Goal: Task Accomplishment & Management: Use online tool/utility

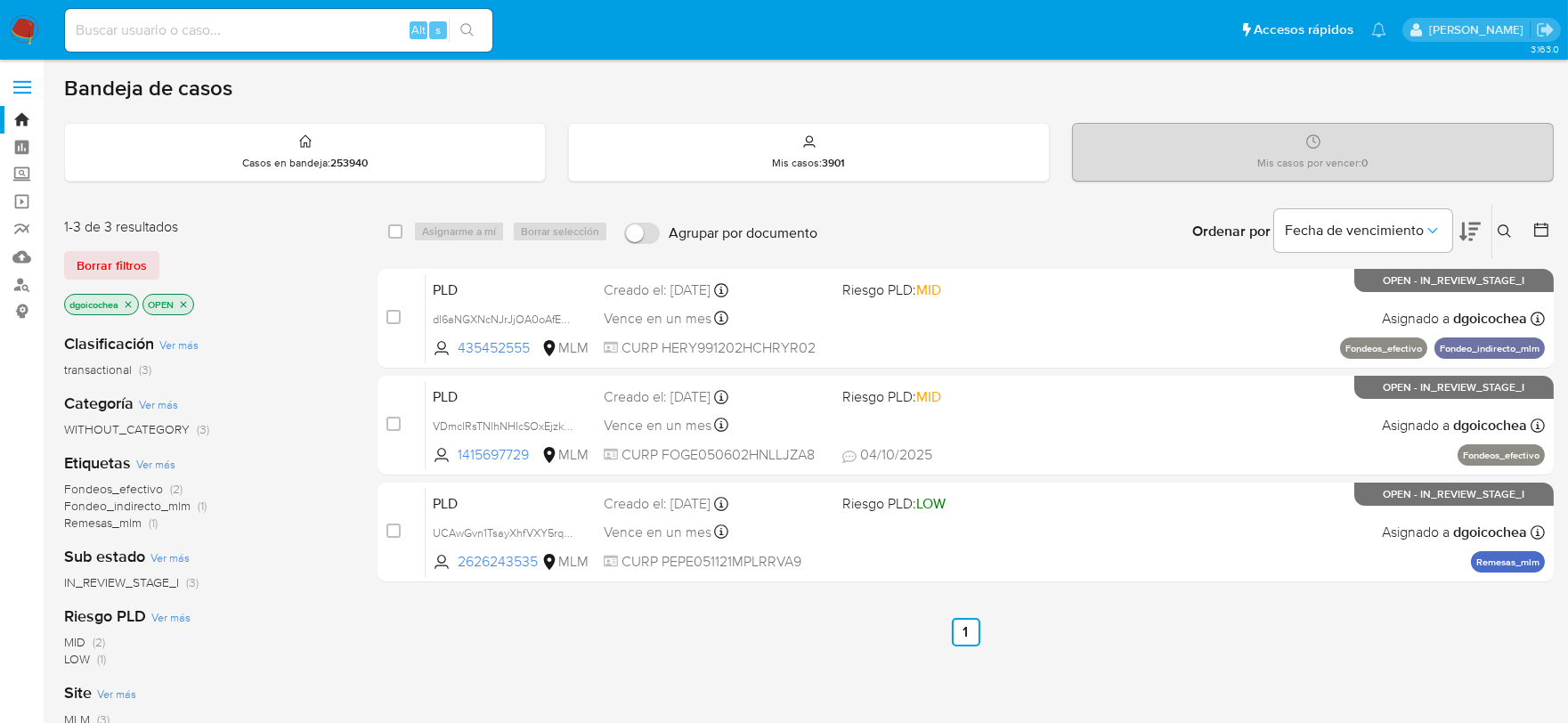
click at [1502, 223] on button at bounding box center [1506, 232] width 29 height 22
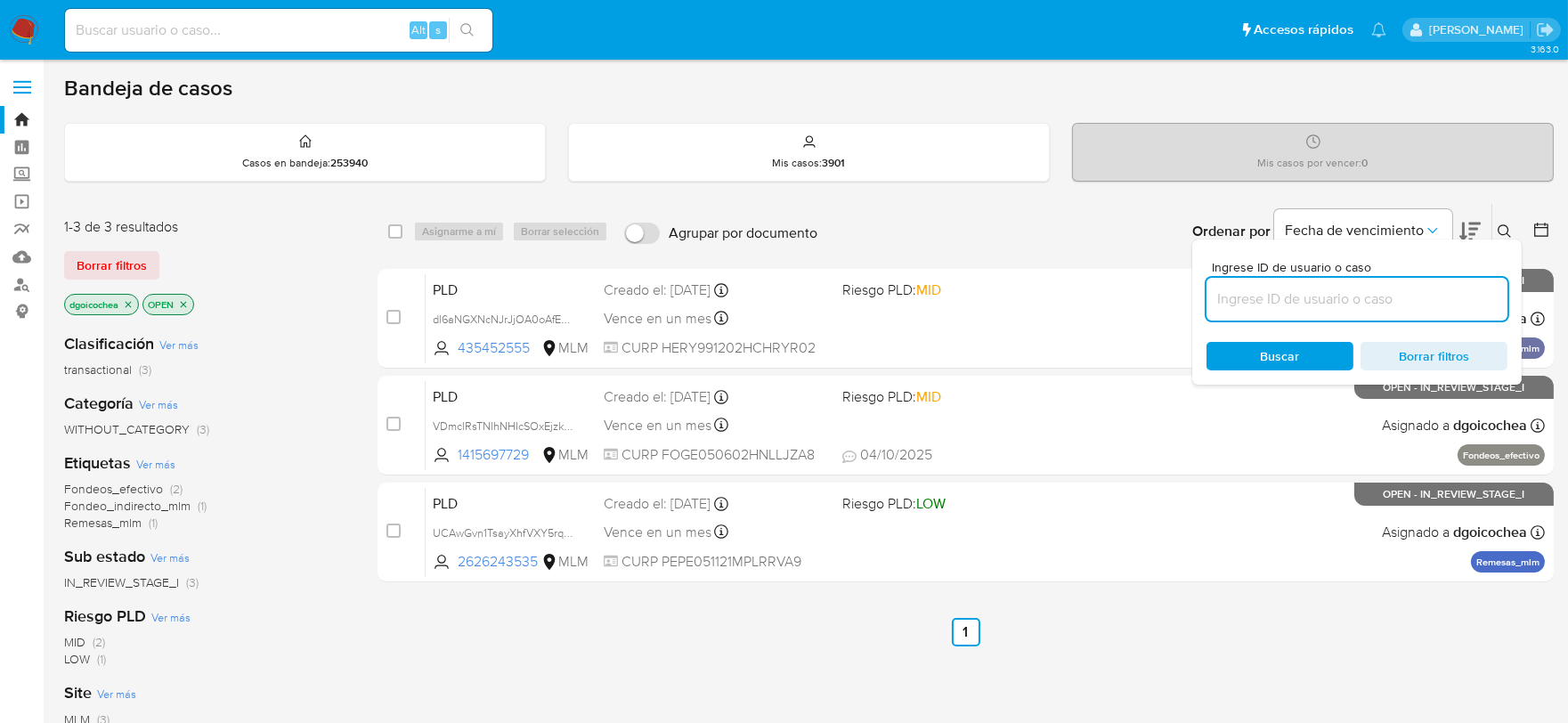
click at [1316, 290] on input at bounding box center [1356, 299] width 301 height 23
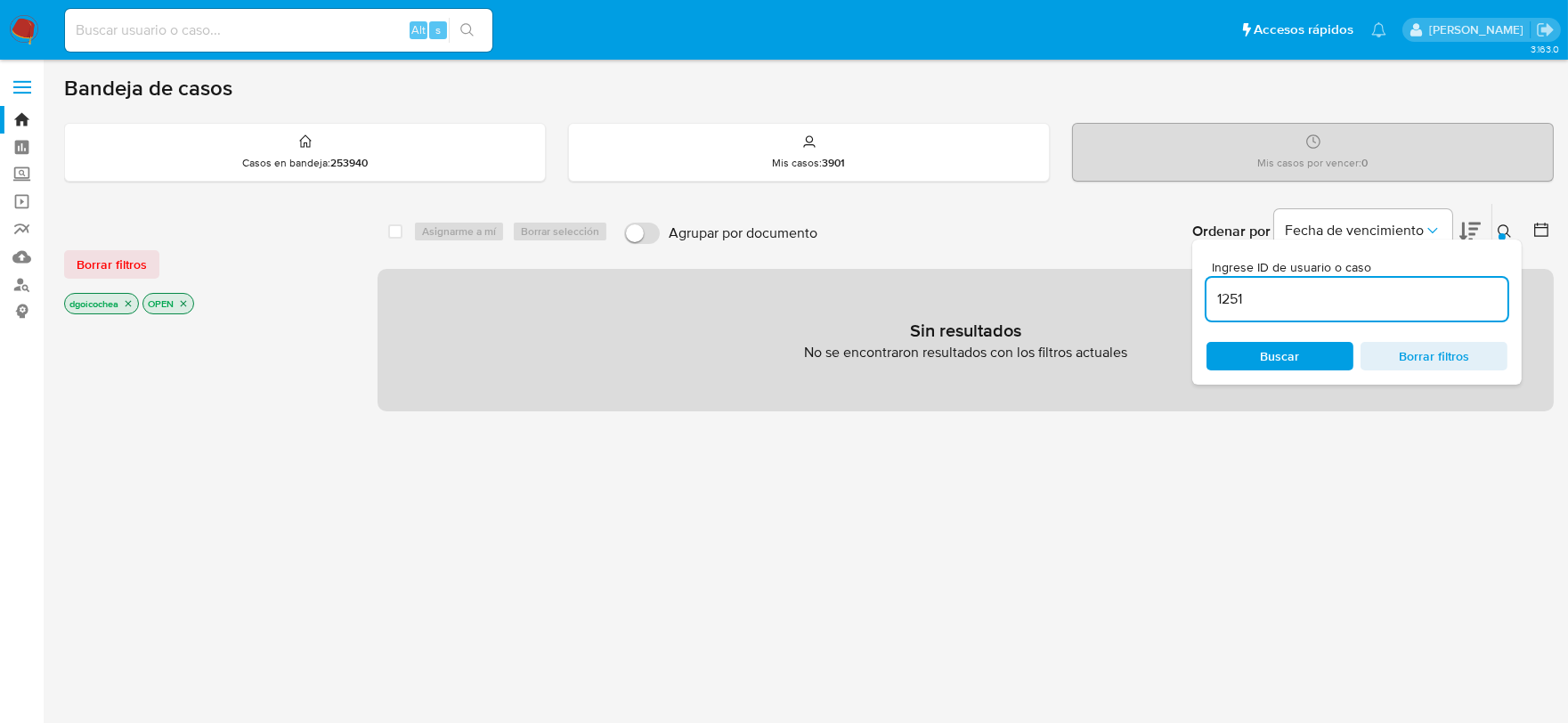
click at [1316, 290] on input "1251" at bounding box center [1356, 299] width 301 height 23
type input "1251450629"
click at [118, 258] on span "Borrar filtros" at bounding box center [112, 264] width 70 height 25
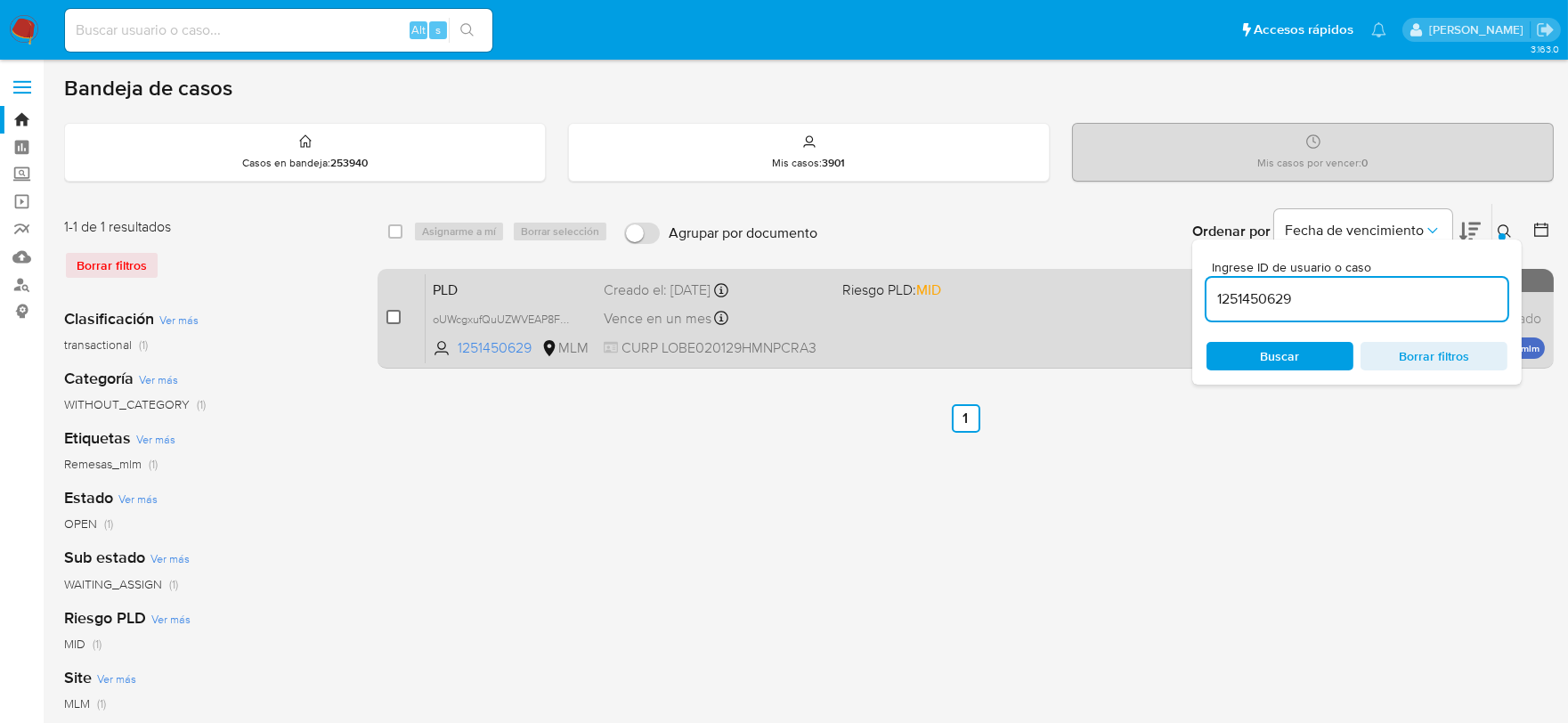
click at [394, 309] on input "checkbox" at bounding box center [393, 316] width 14 height 14
checkbox input "true"
click at [394, 309] on input "checkbox" at bounding box center [393, 316] width 14 height 14
checkbox input "false"
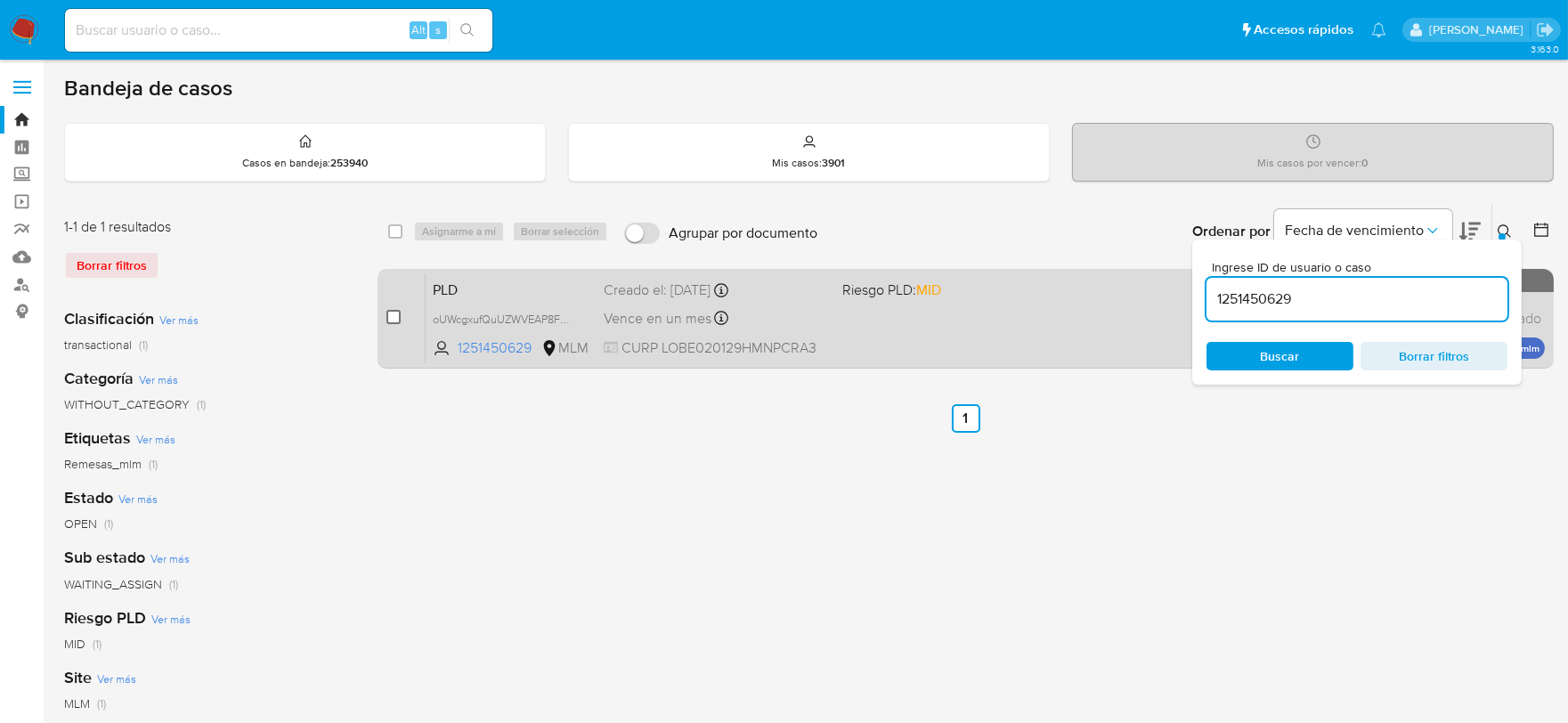
checkbox input "false"
click at [392, 315] on input "checkbox" at bounding box center [393, 316] width 14 height 14
checkbox input "true"
click at [392, 315] on input "checkbox" at bounding box center [393, 316] width 14 height 14
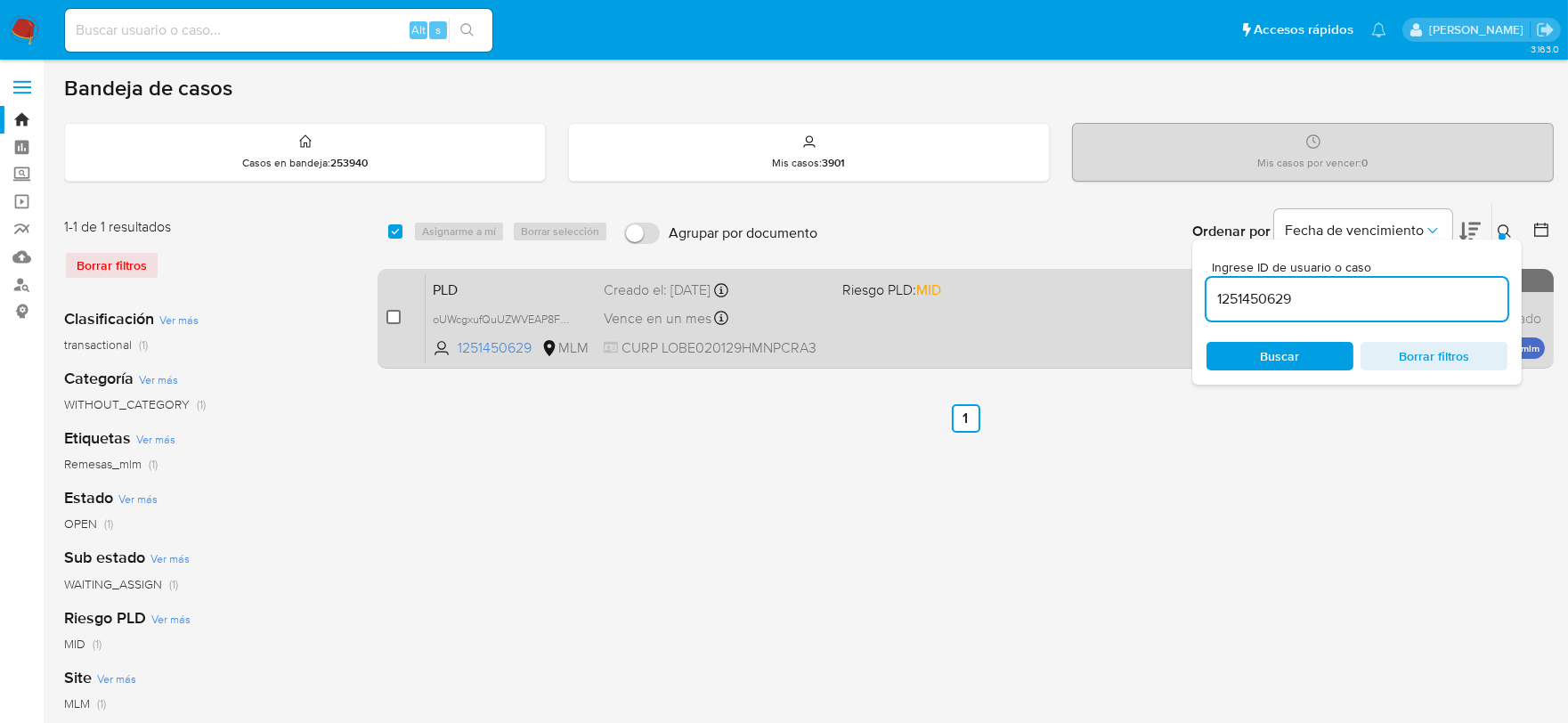
checkbox input "false"
click at [398, 319] on input "checkbox" at bounding box center [393, 316] width 14 height 14
checkbox input "true"
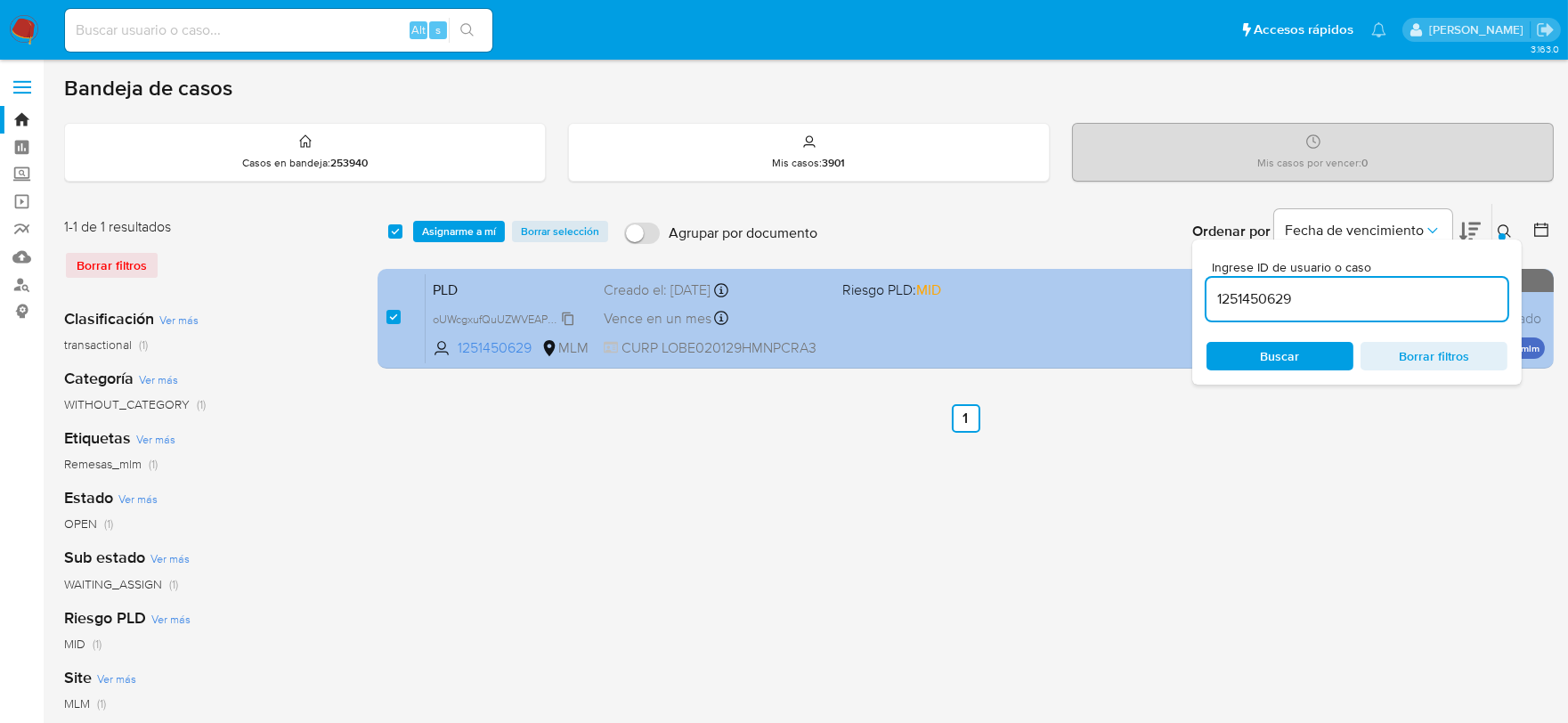
click at [569, 311] on span "oUWcgxufQuUZWVEAP8FbwrXD" at bounding box center [513, 318] width 160 height 20
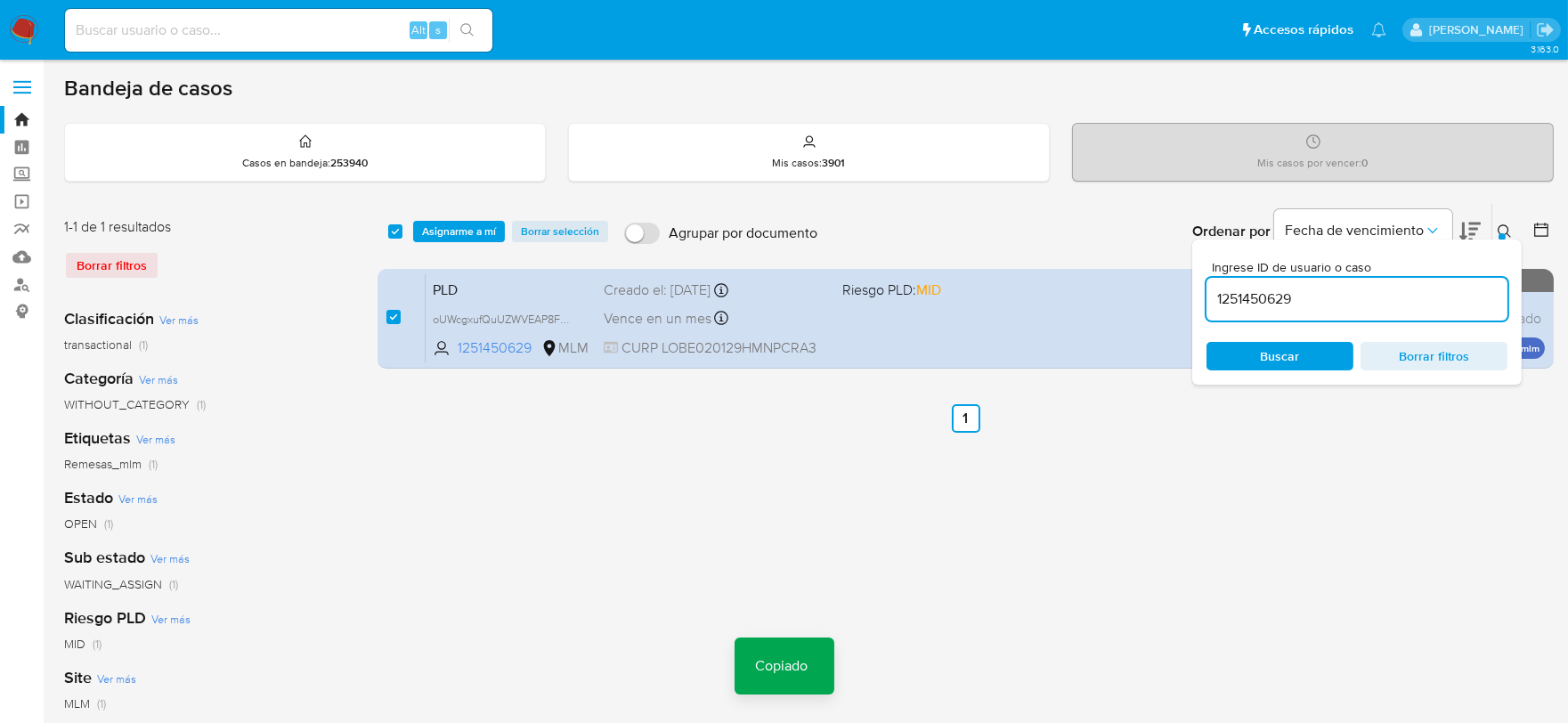
click at [476, 232] on span "Asignarme a mí" at bounding box center [459, 232] width 74 height 18
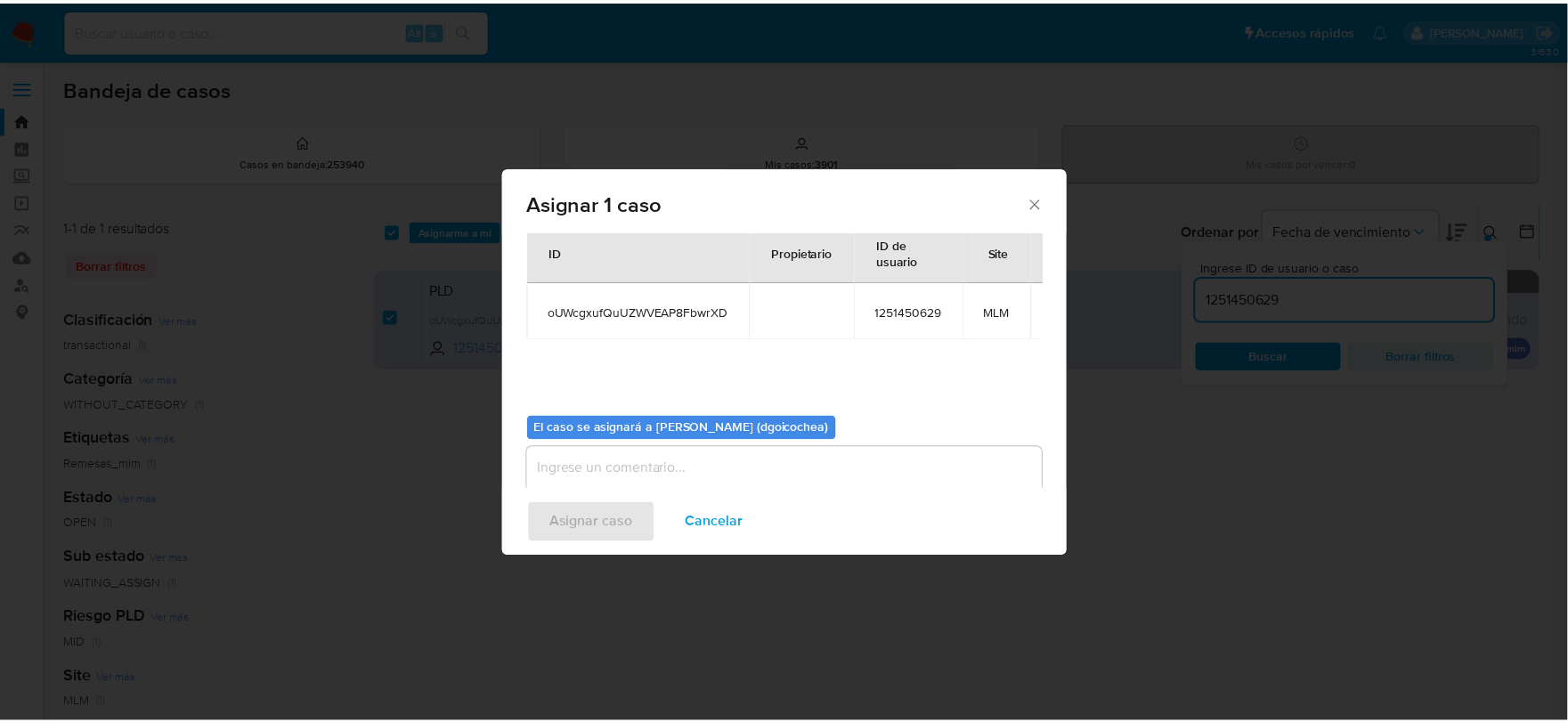
scroll to position [107, 0]
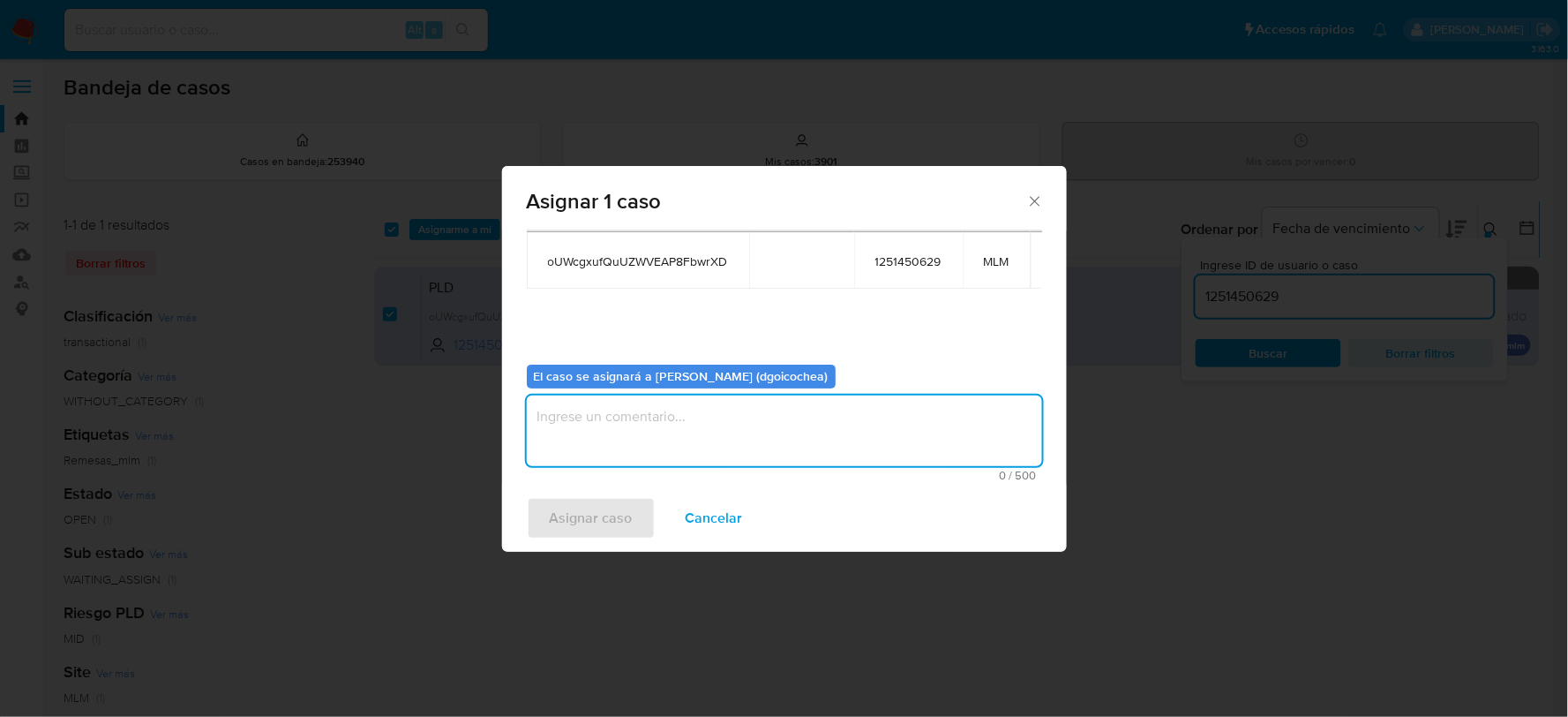
click at [649, 426] on textarea "assign-modal" at bounding box center [784, 430] width 515 height 71
type textarea "DG"
click at [576, 513] on span "Asignar caso" at bounding box center [591, 518] width 83 height 39
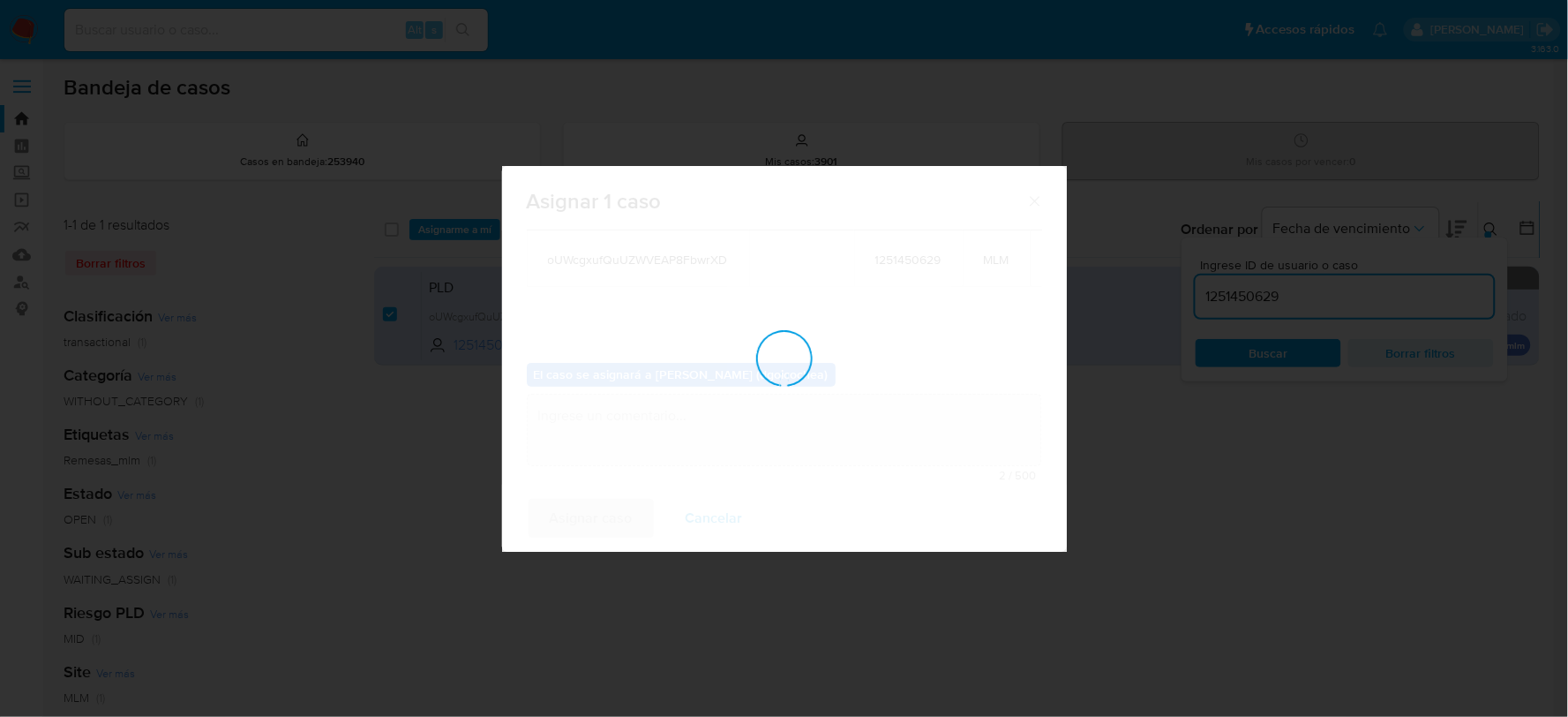
checkbox input "false"
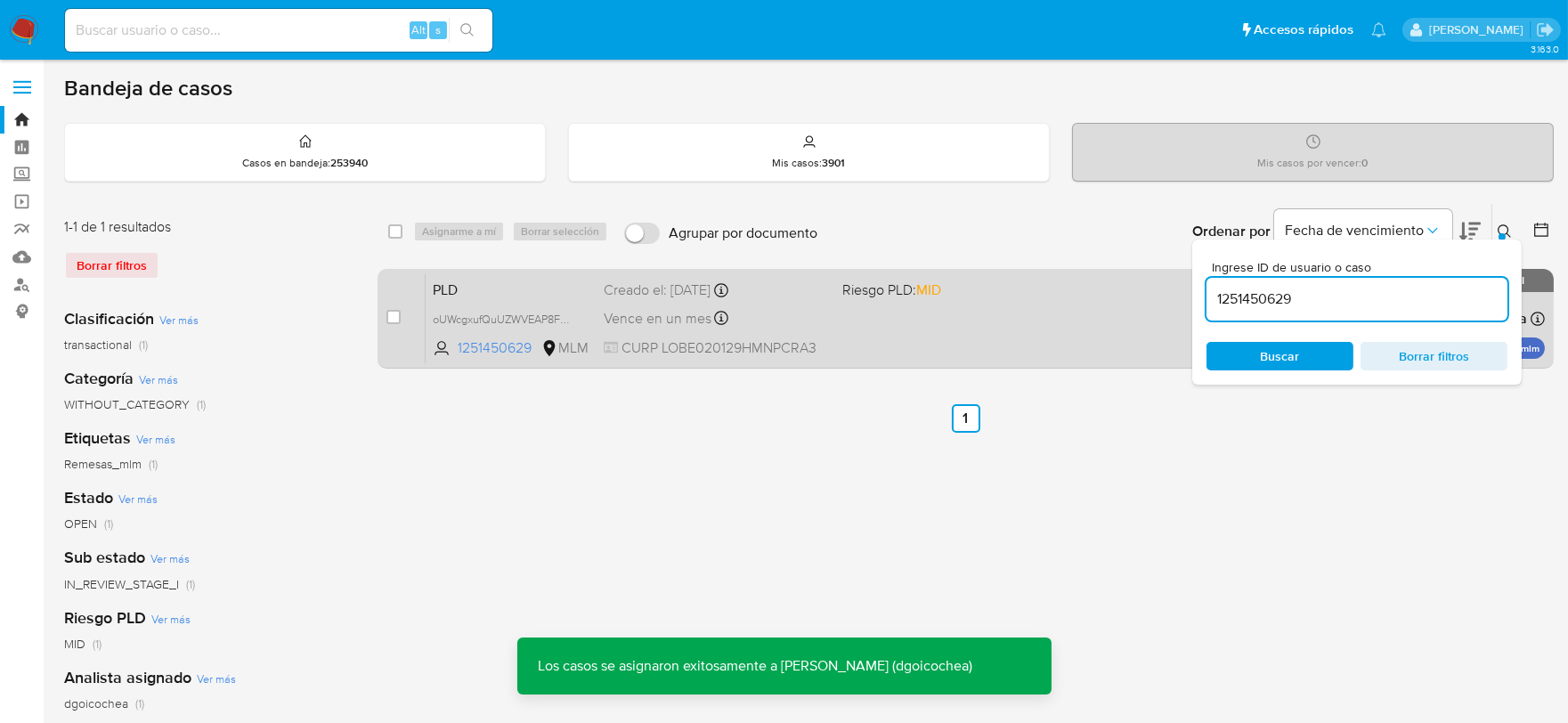
click at [446, 295] on span "PLD" at bounding box center [511, 288] width 157 height 23
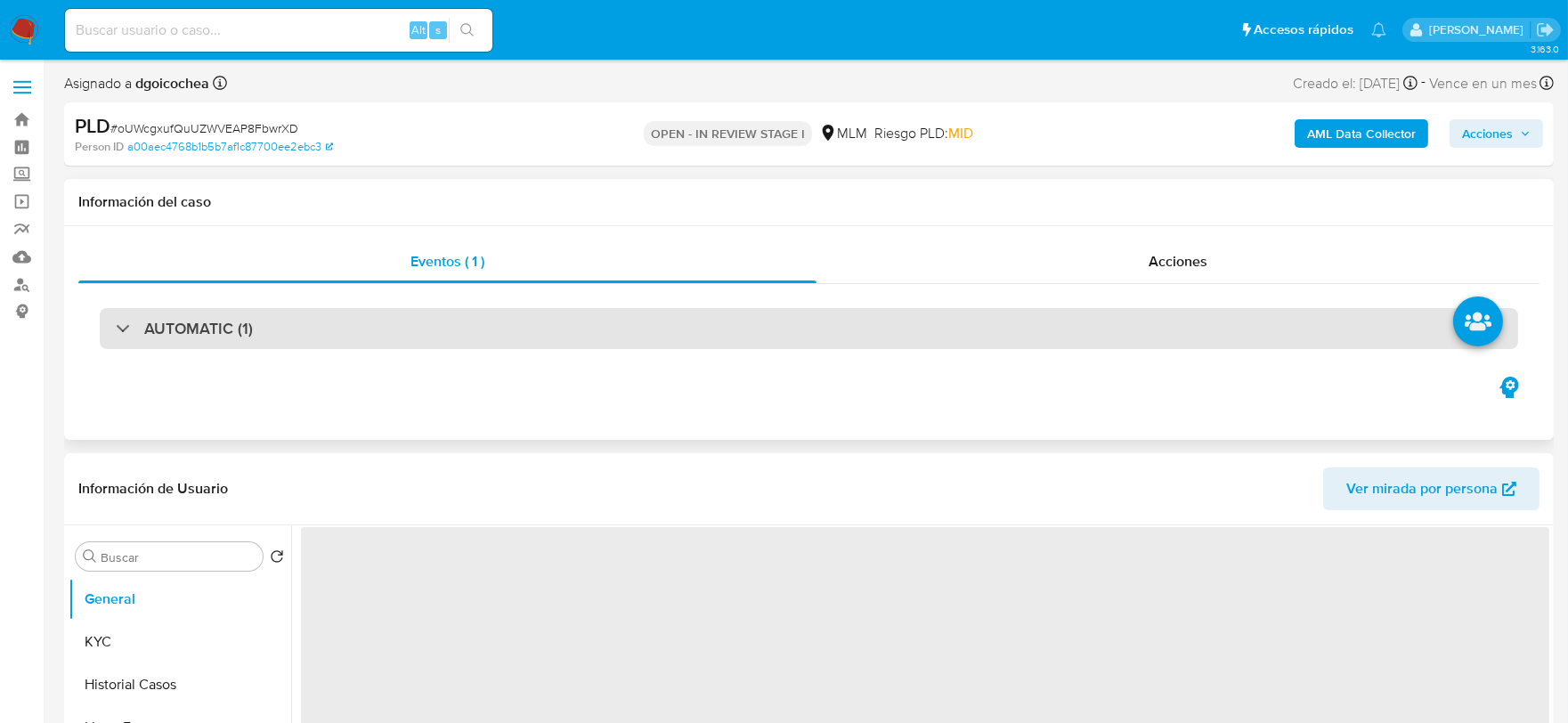
click at [203, 327] on h3 "AUTOMATIC (1)" at bounding box center [198, 328] width 108 height 20
select select "10"
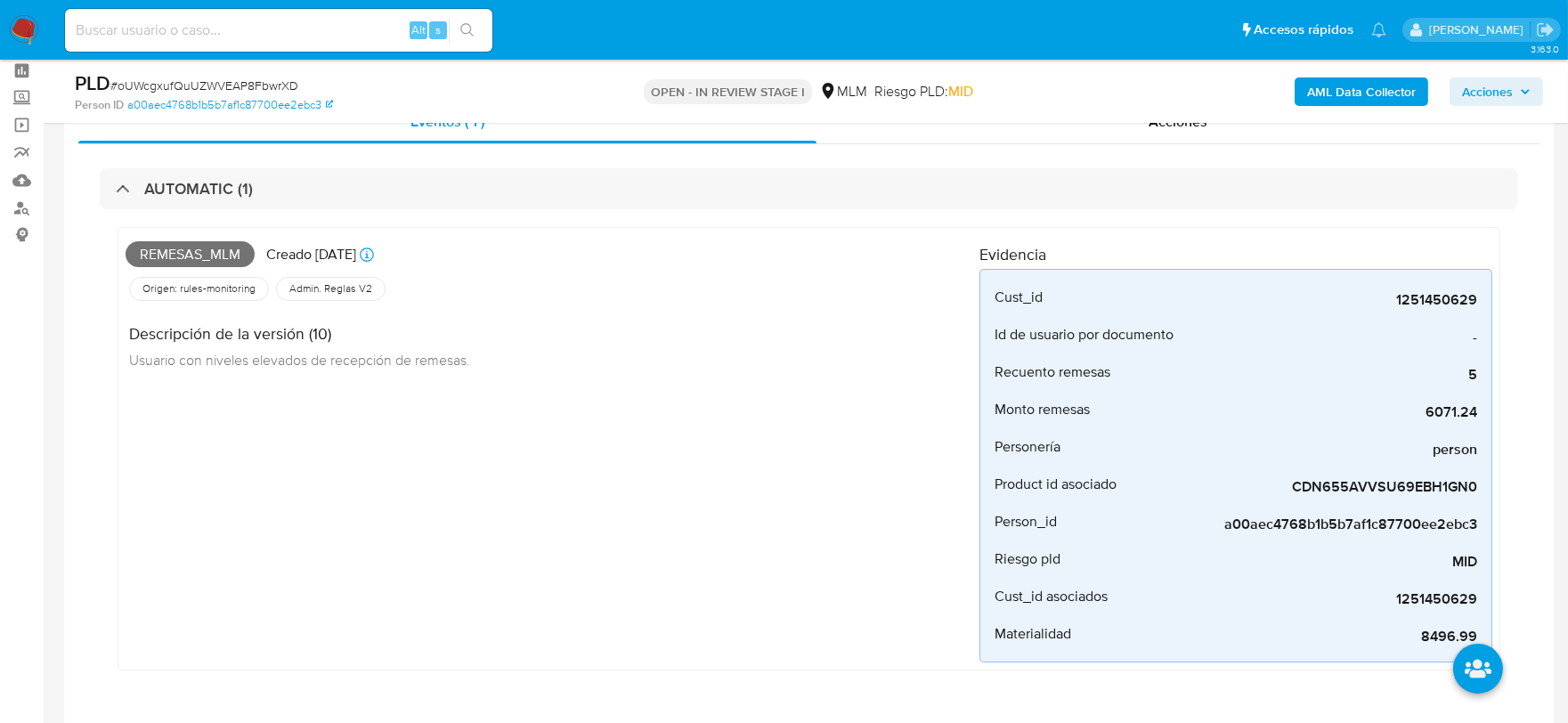
scroll to position [197, 0]
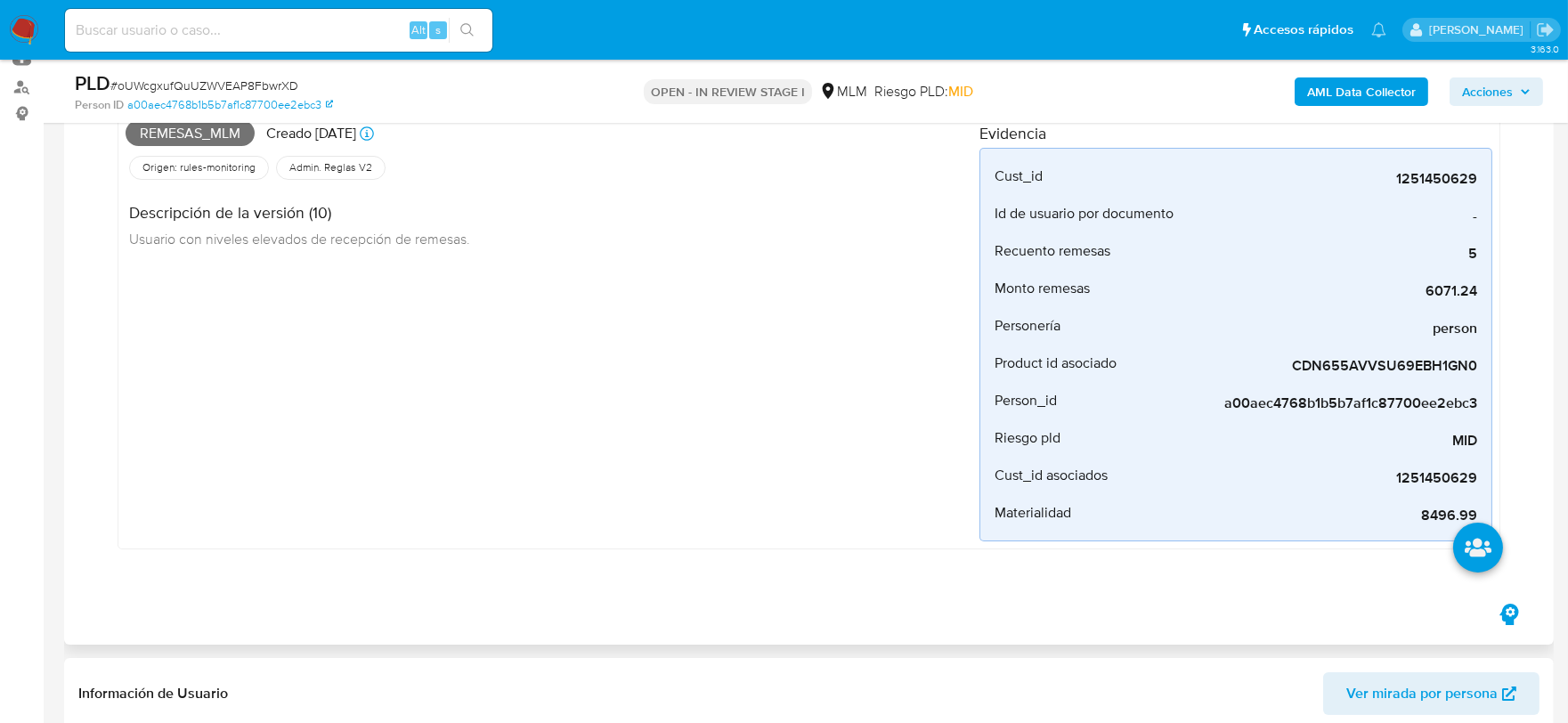
click at [379, 538] on div "Remesas_mlm Creado [DATE] Creado: [DATE] 03:12:54 Origen: rules-monitoring Refe…" at bounding box center [552, 327] width 854 height 427
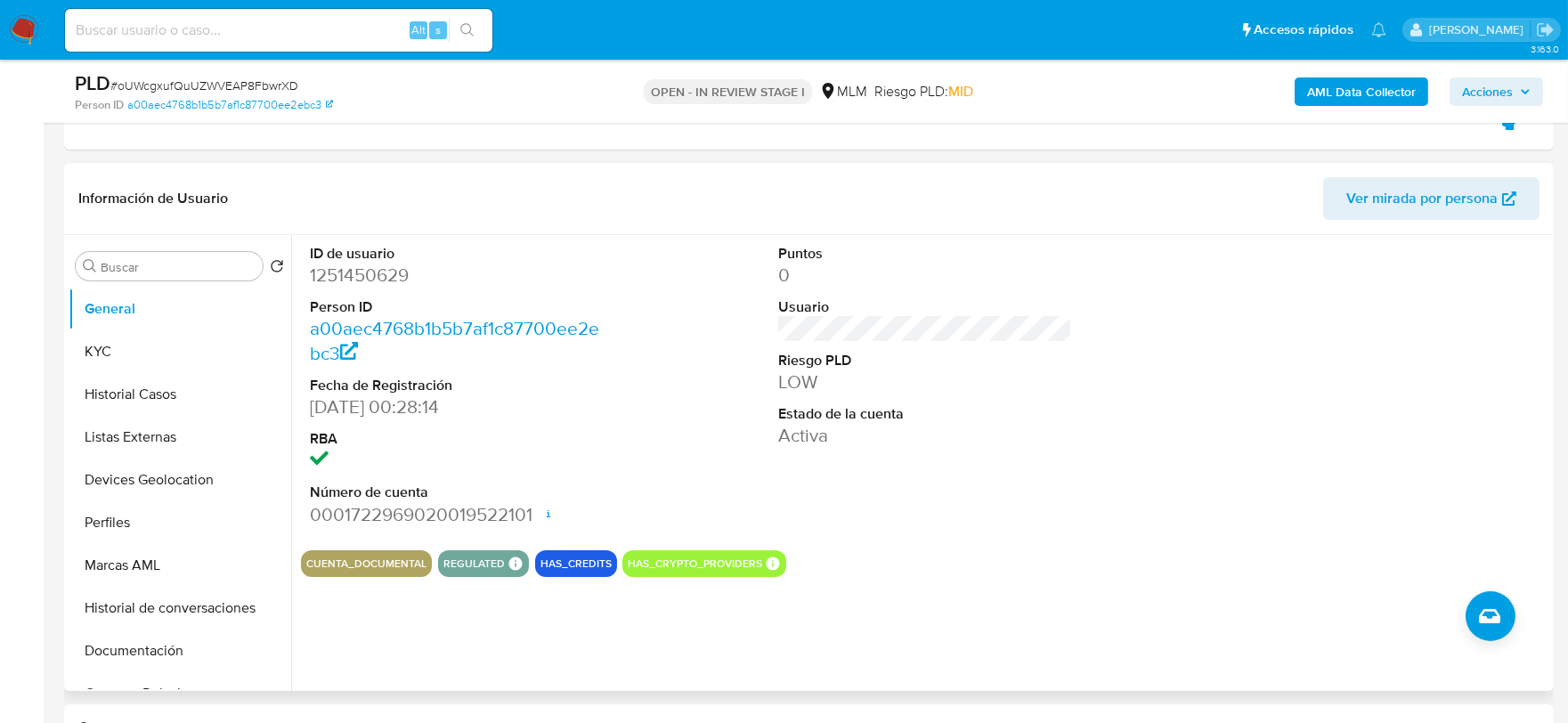
scroll to position [692, 0]
click at [962, 474] on div "Puntos 0 Usuario Riesgo PLD LOW Estado de la cuenta Activa" at bounding box center [925, 386] width 312 height 301
click at [143, 347] on button "KYC" at bounding box center [173, 352] width 209 height 43
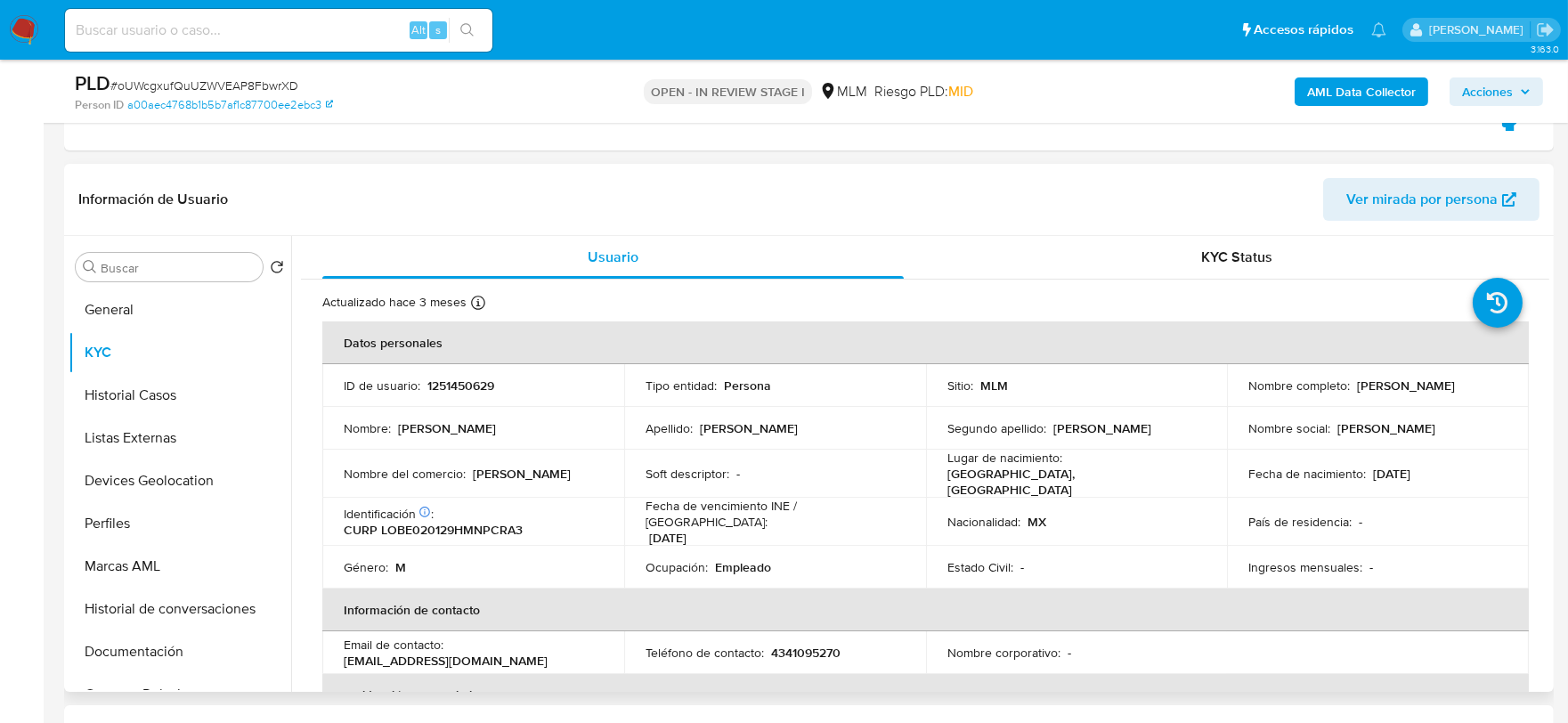
click at [291, 410] on div "Usuario KYC Status Actualizado [DATE] Creado: [DATE] 22:28:15 Actualizado: [DAT…" at bounding box center [921, 464] width 1259 height 455
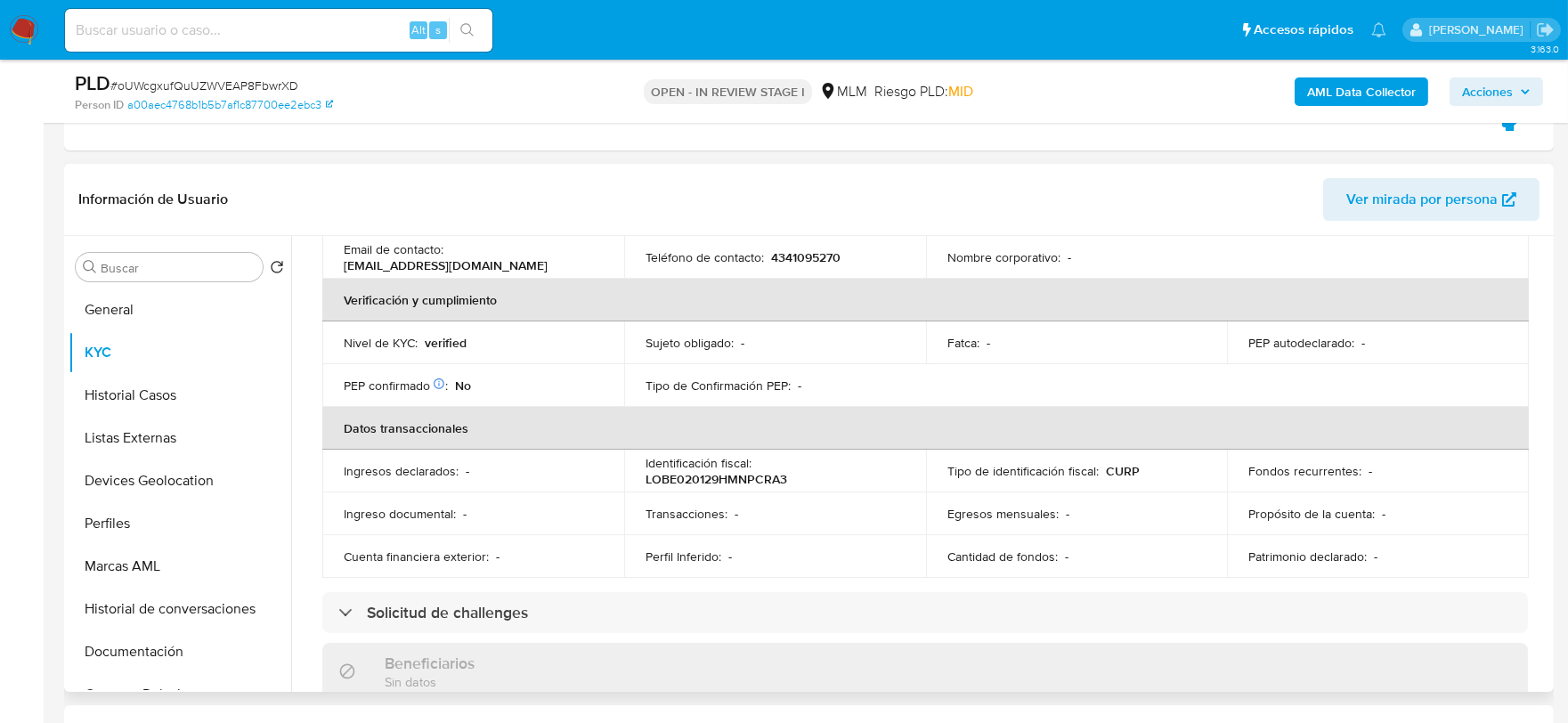
scroll to position [494, 0]
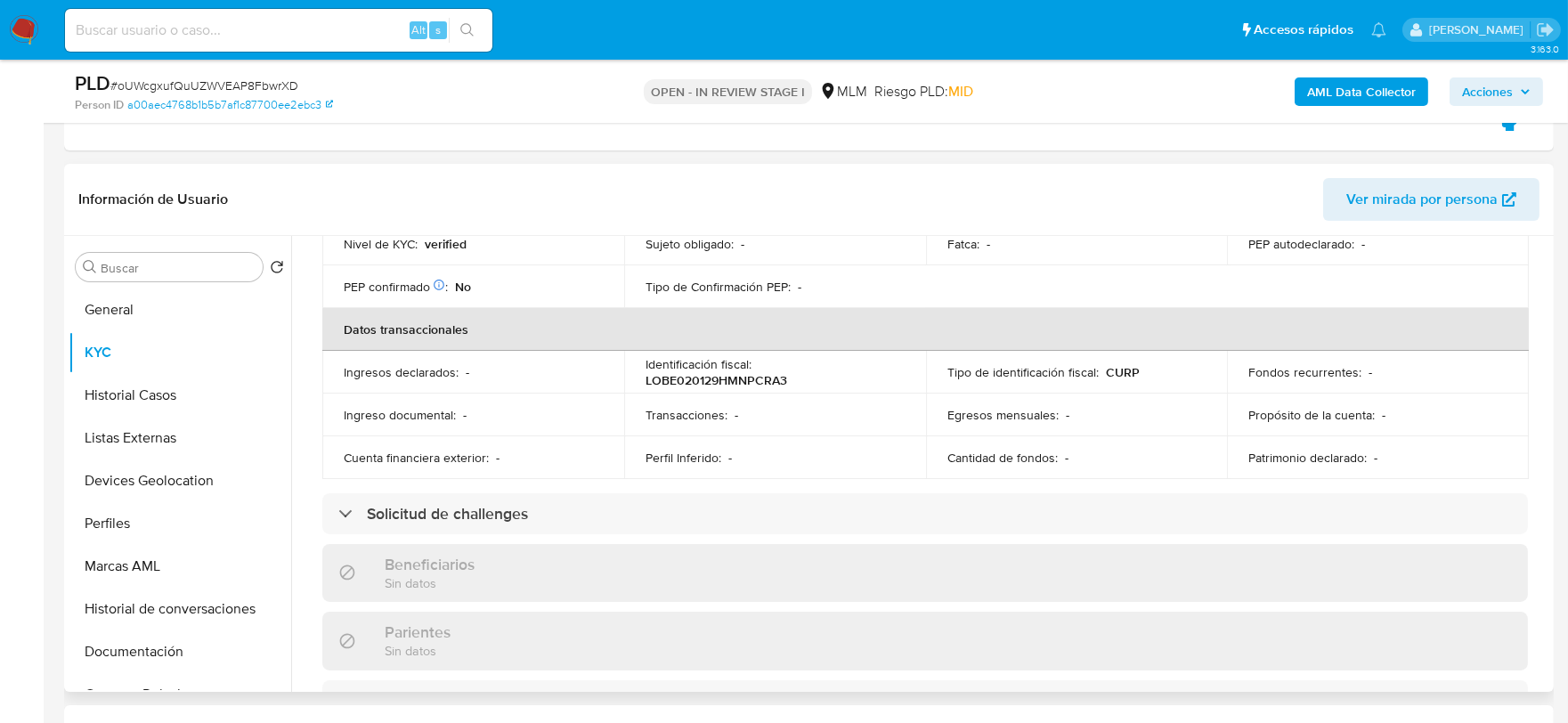
click at [301, 375] on div "Actualizado hace 3 meses Creado: 29/11/2022 22:28:15 Actualizado: 16/07/2025 17…" at bounding box center [924, 547] width 1248 height 1524
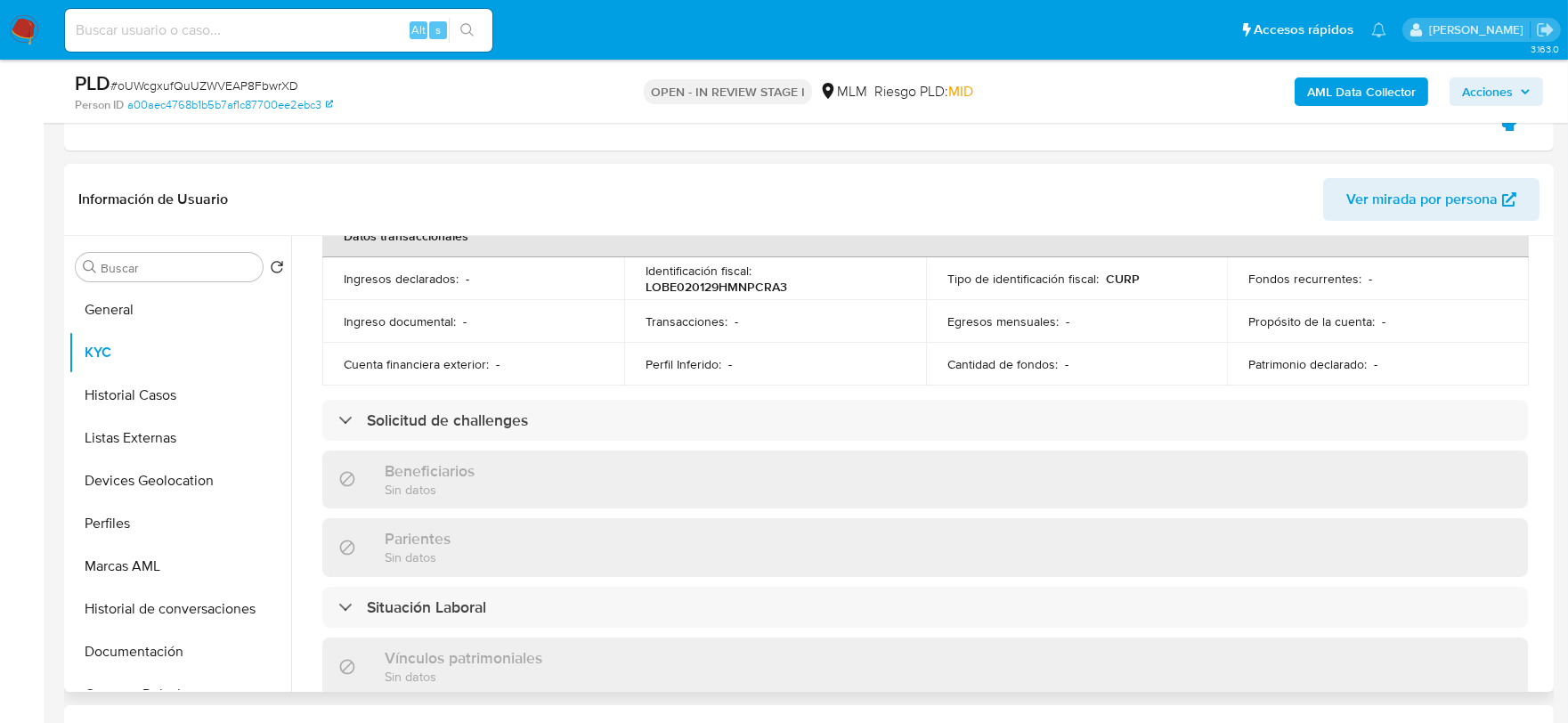
scroll to position [1101, 0]
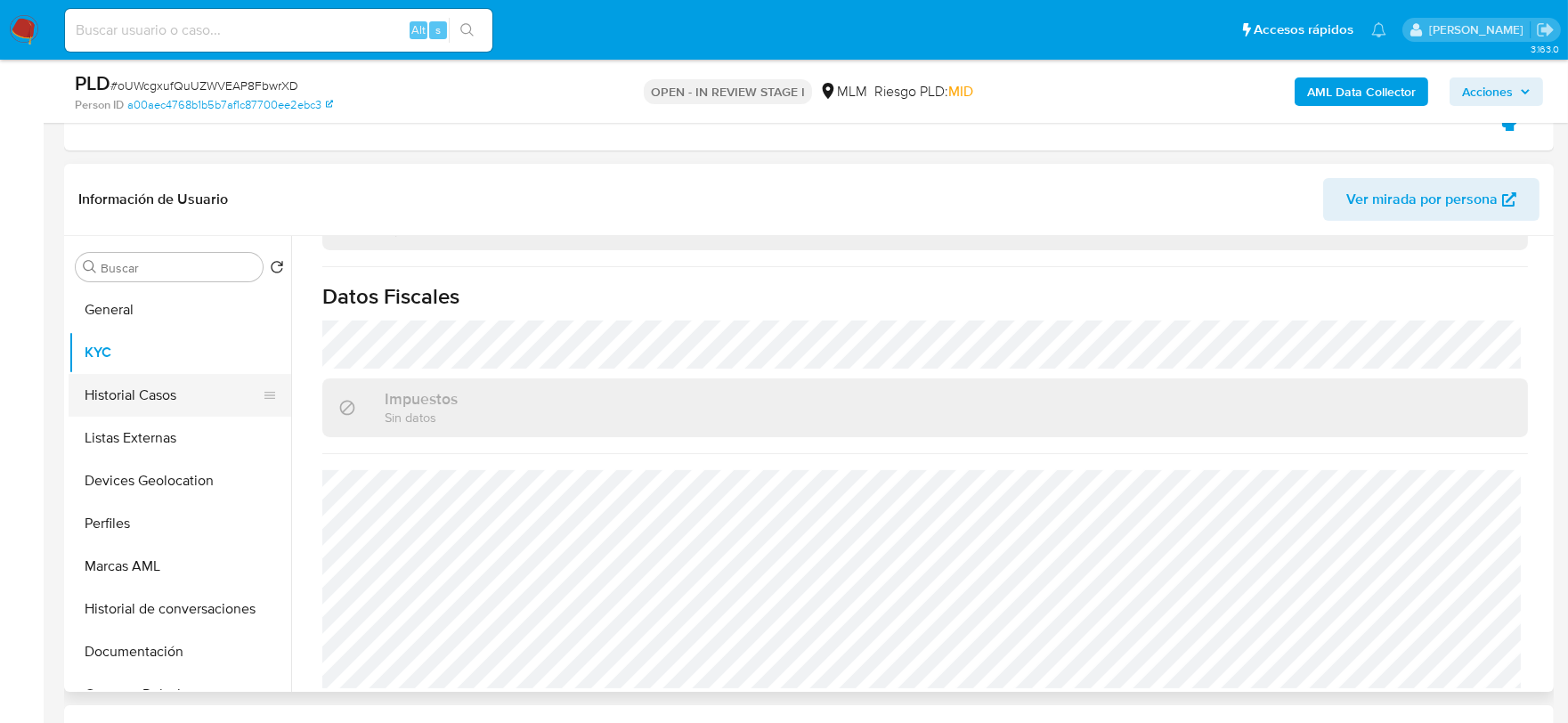
click at [159, 387] on button "Historial Casos" at bounding box center [173, 395] width 209 height 43
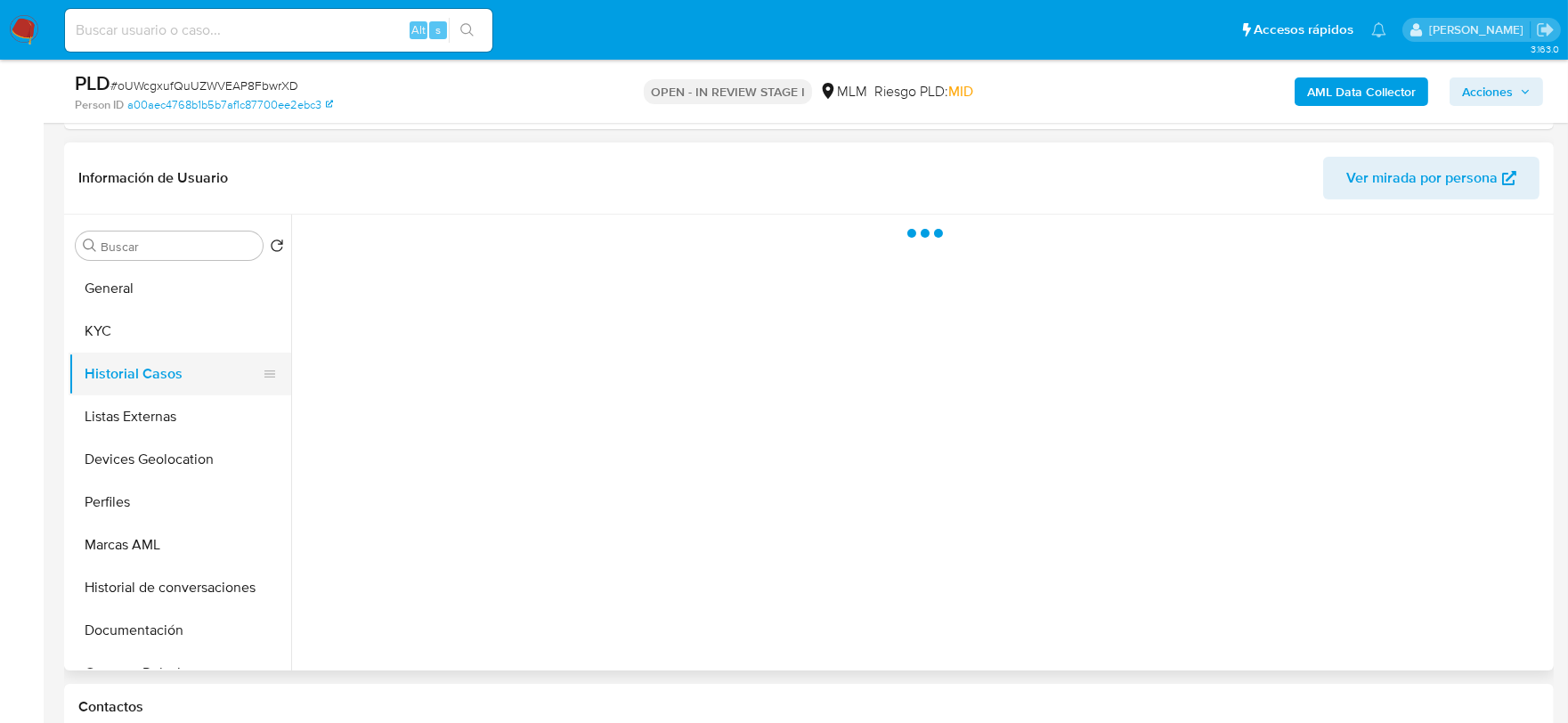
scroll to position [0, 0]
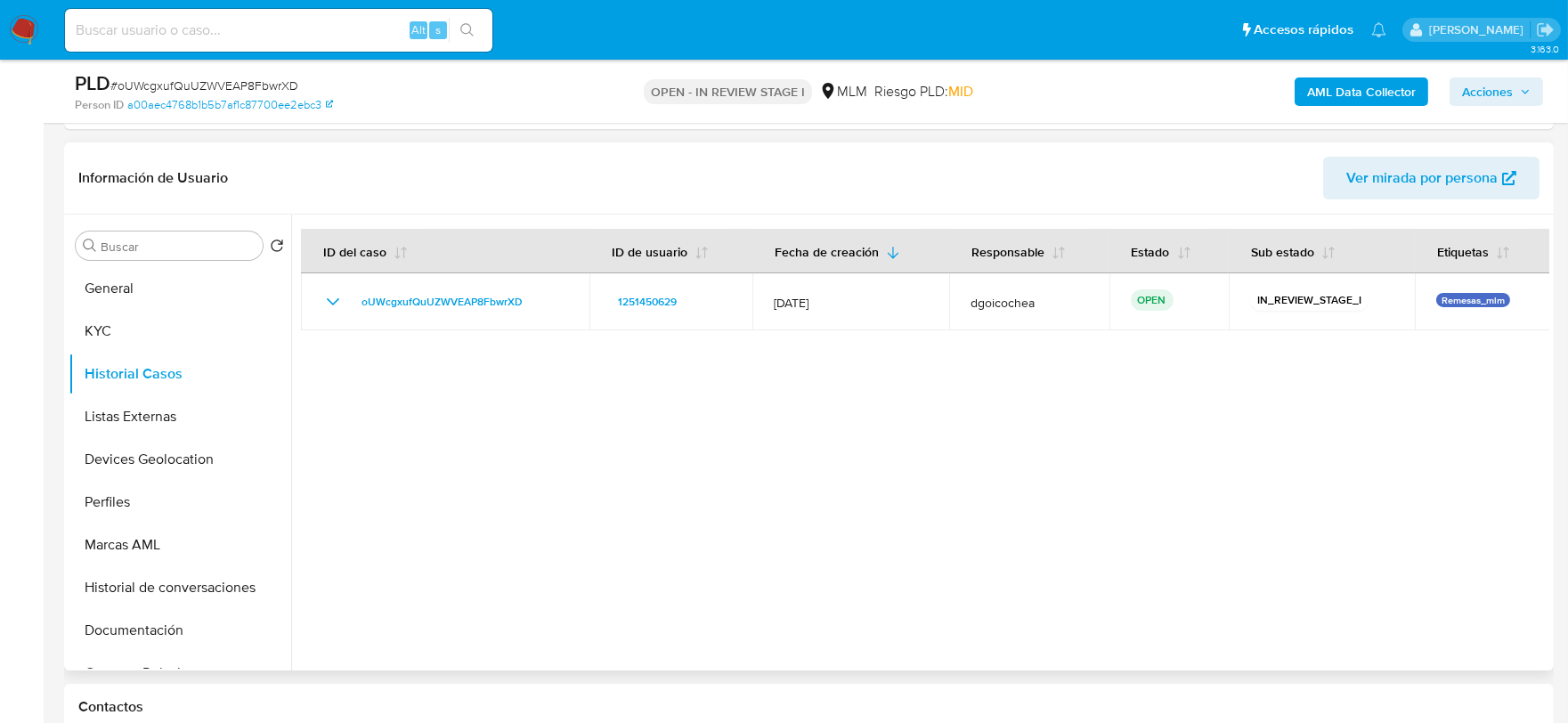
click at [618, 581] on div at bounding box center [921, 442] width 1259 height 455
click at [156, 410] on button "Listas Externas" at bounding box center [173, 417] width 209 height 43
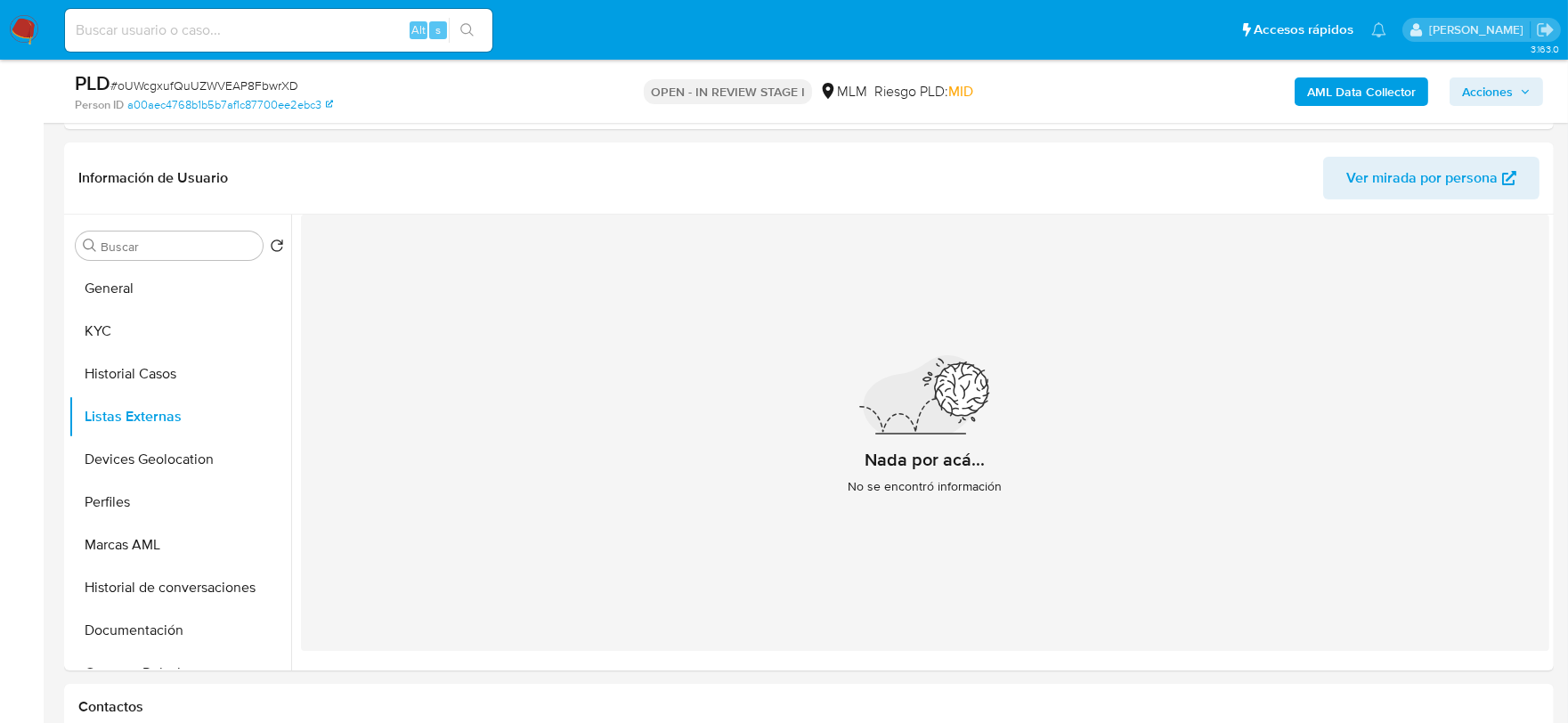
click at [505, 565] on div "Nada por acá... No se encontró información" at bounding box center [924, 433] width 1248 height 436
click at [197, 454] on button "Devices Geolocation" at bounding box center [173, 459] width 209 height 43
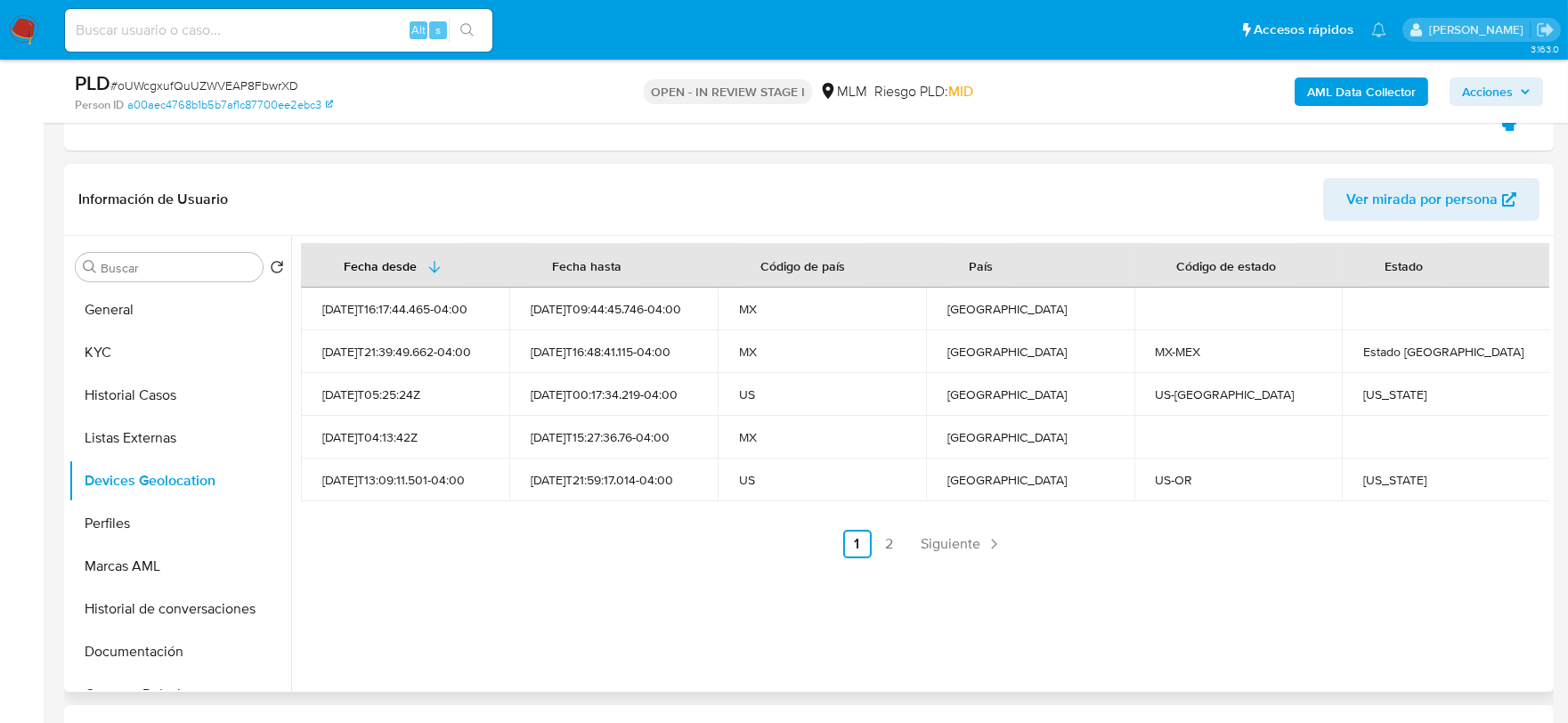
click at [541, 608] on div "Fecha desde Fecha hasta Código de país País Código de estado Estado 2023-08-27T…" at bounding box center [921, 464] width 1259 height 455
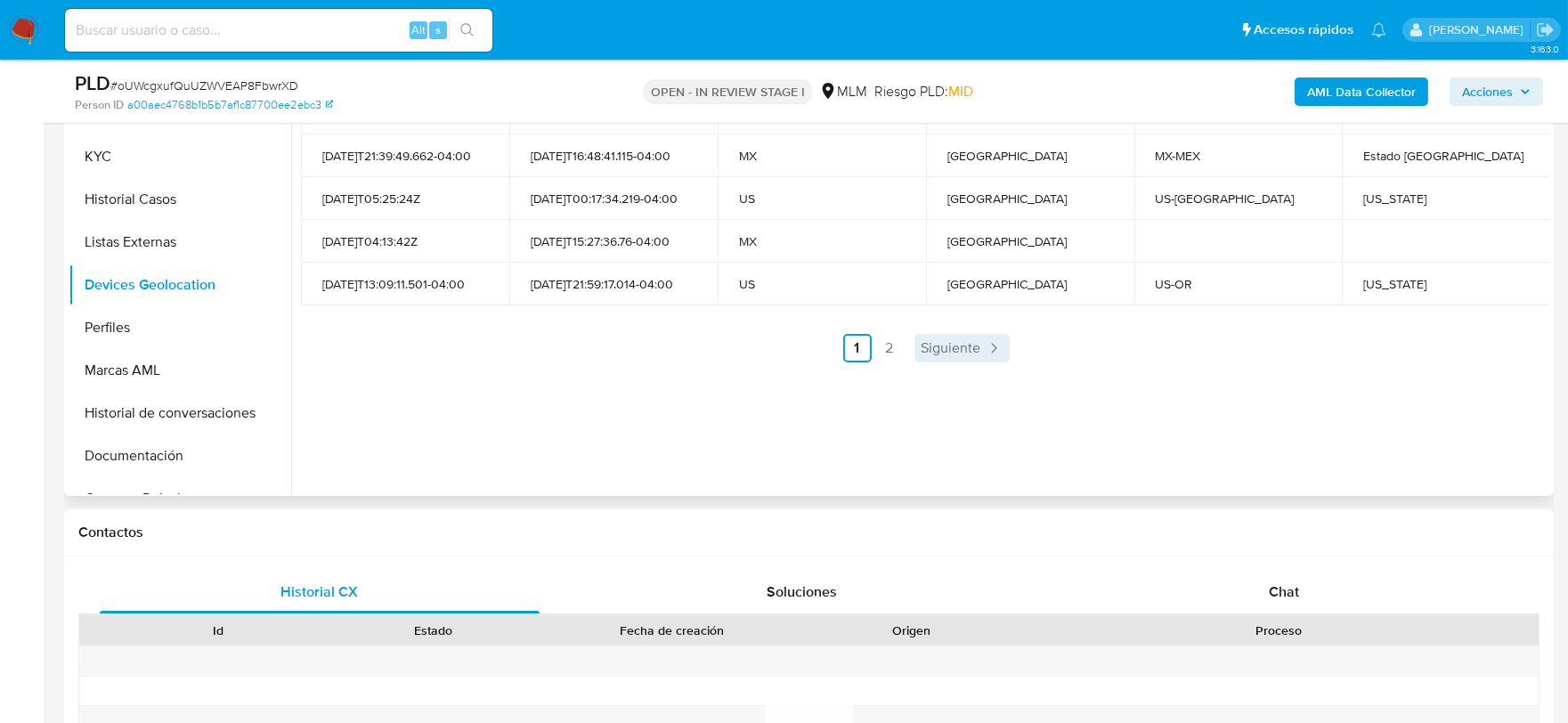
scroll to position [890, 0]
click at [961, 339] on span "Siguiente" at bounding box center [951, 344] width 60 height 14
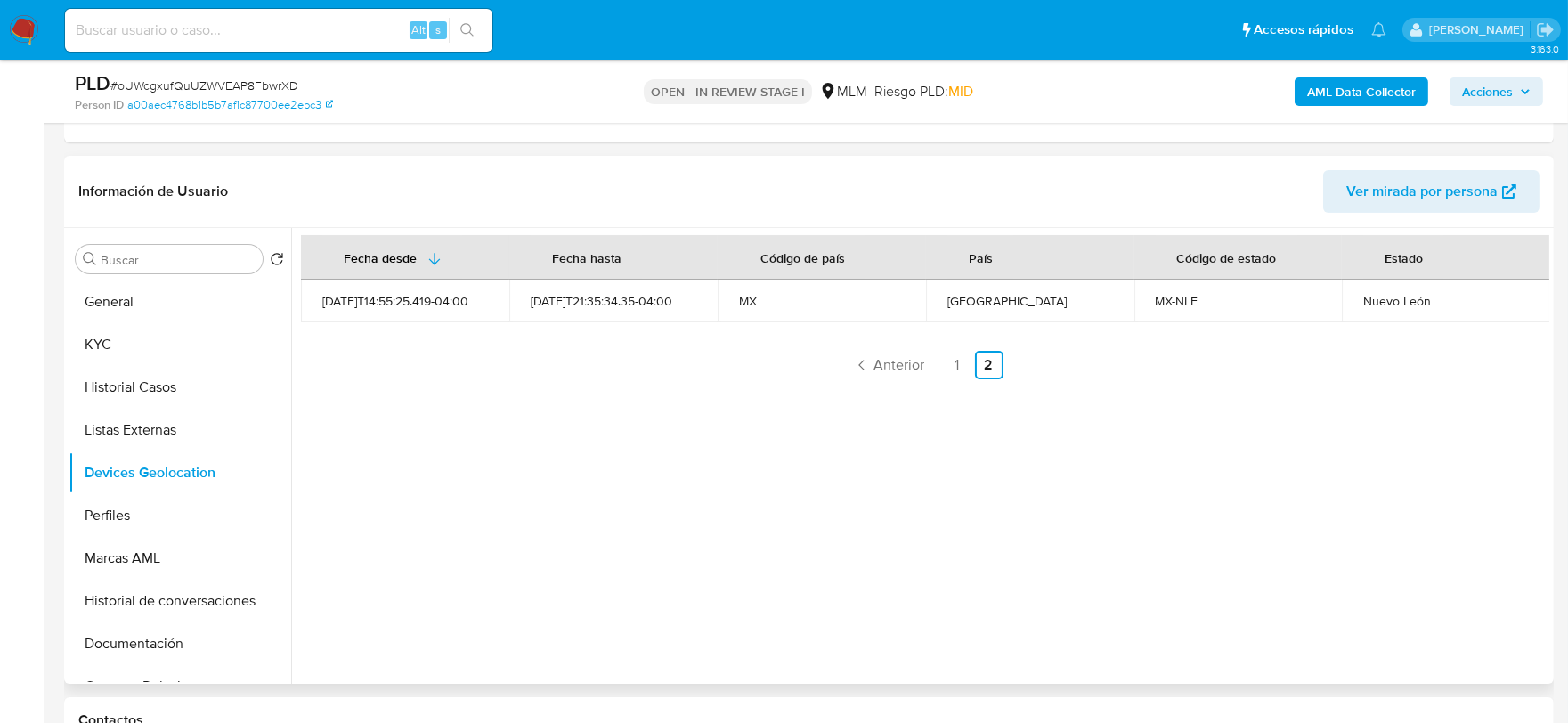
scroll to position [692, 0]
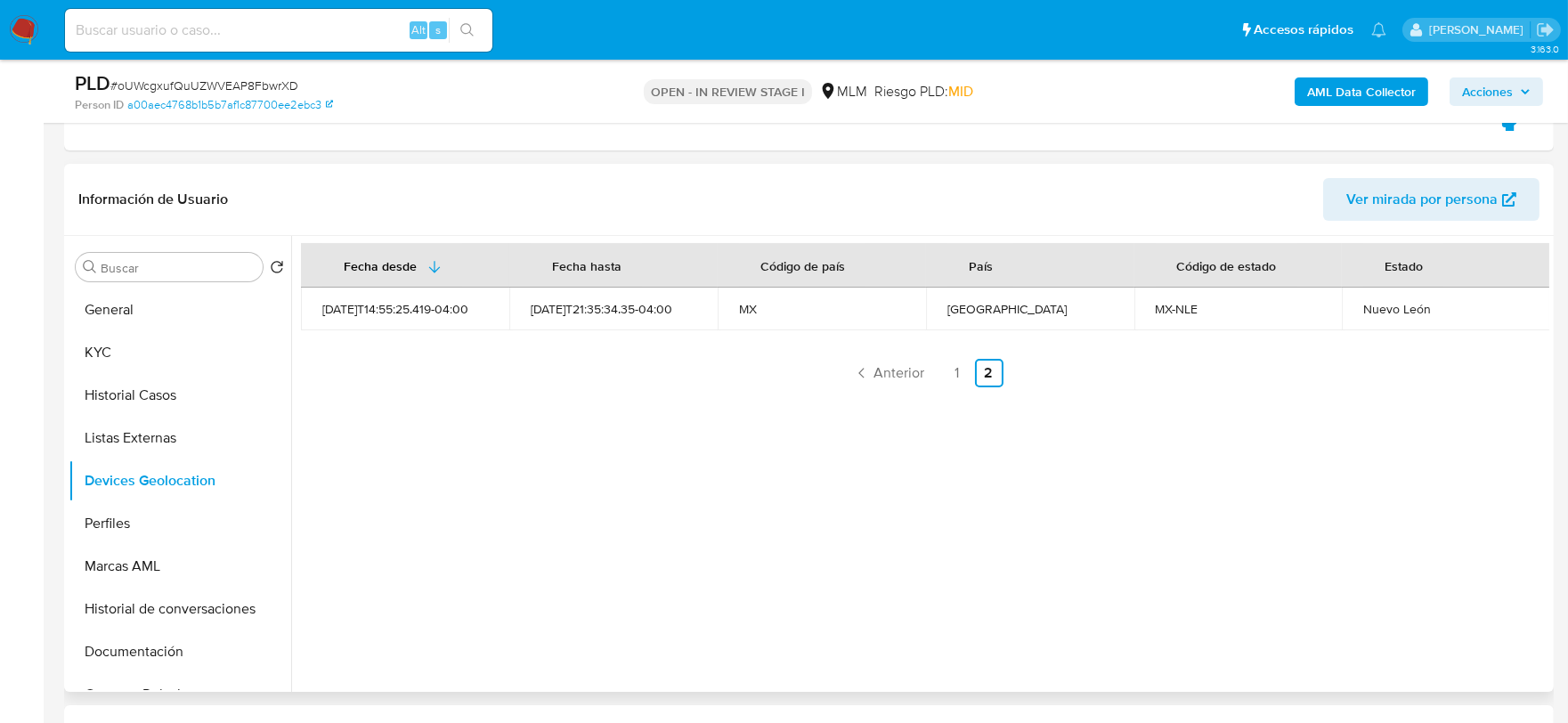
click at [599, 518] on div "Fecha desde Fecha hasta Código de país País Código de estado Estado 2023-11-27T…" at bounding box center [921, 464] width 1259 height 455
click at [104, 521] on button "Perfiles" at bounding box center [173, 523] width 209 height 43
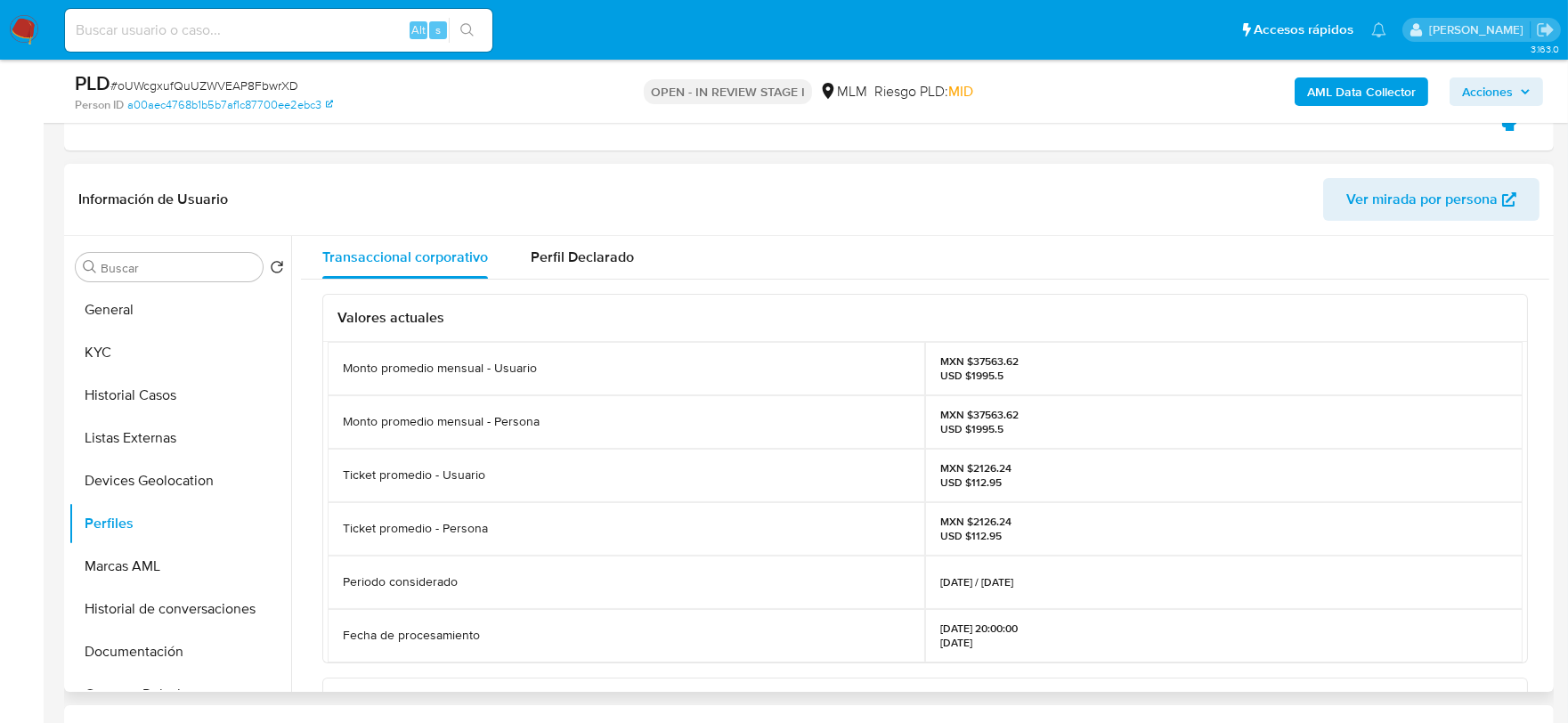
click at [314, 513] on div "Valores actuales Monto promedio mensual - Usuario MXN $37563.62 USD $1995.5 Mon…" at bounding box center [924, 695] width 1248 height 829
click at [127, 651] on button "Documentación" at bounding box center [173, 651] width 209 height 43
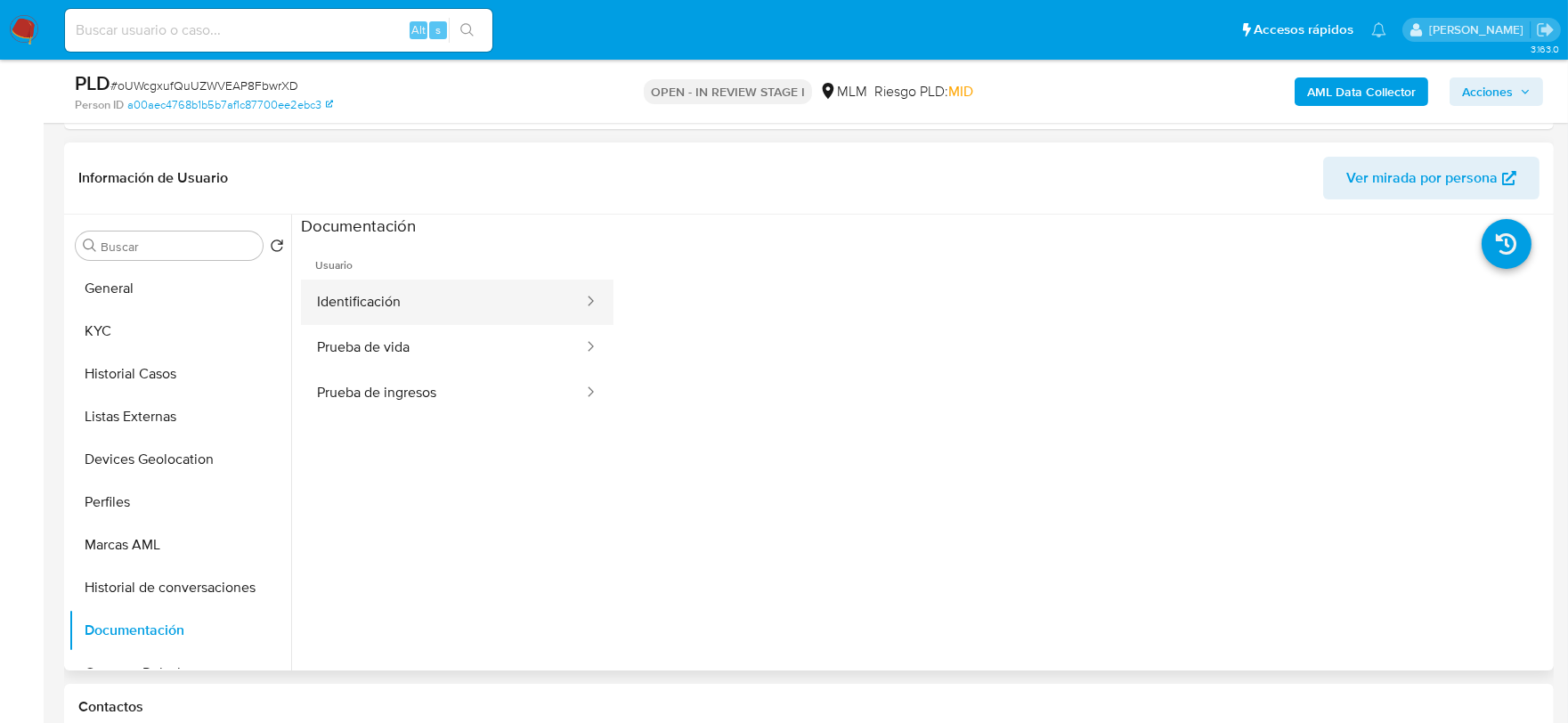
click at [415, 282] on button "Identificación" at bounding box center [442, 303] width 284 height 46
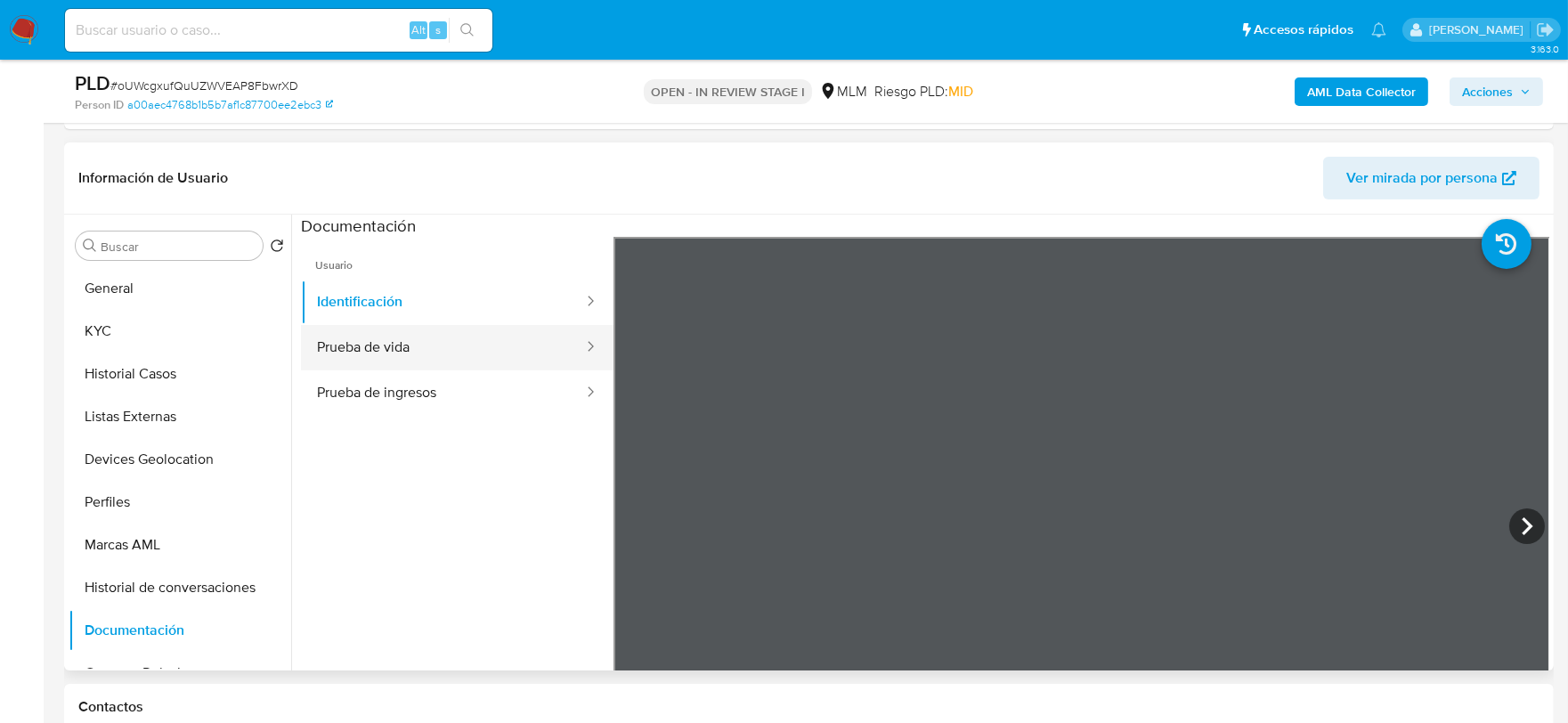
click at [511, 360] on button "Prueba de vida" at bounding box center [442, 347] width 284 height 46
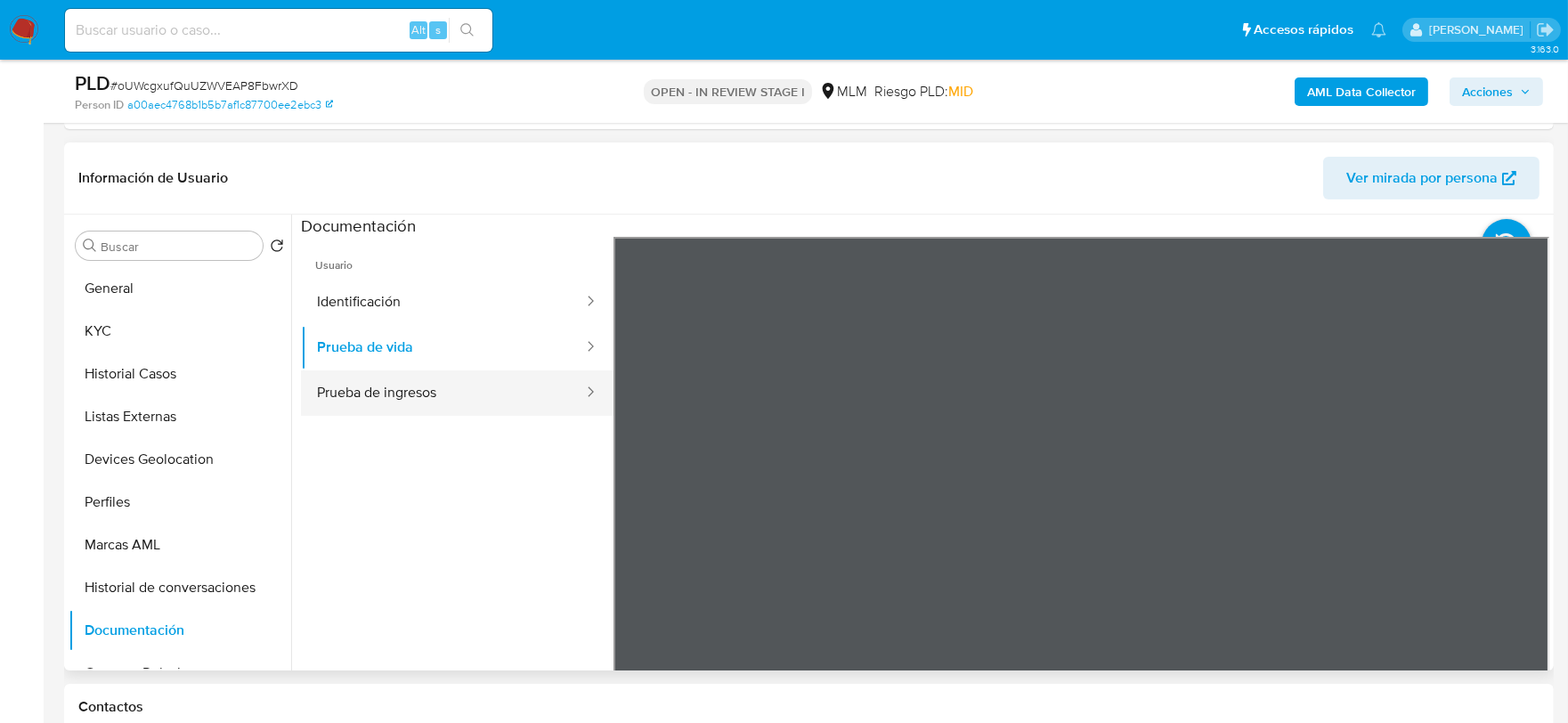
click at [492, 394] on button "Prueba de ingresos" at bounding box center [442, 393] width 284 height 46
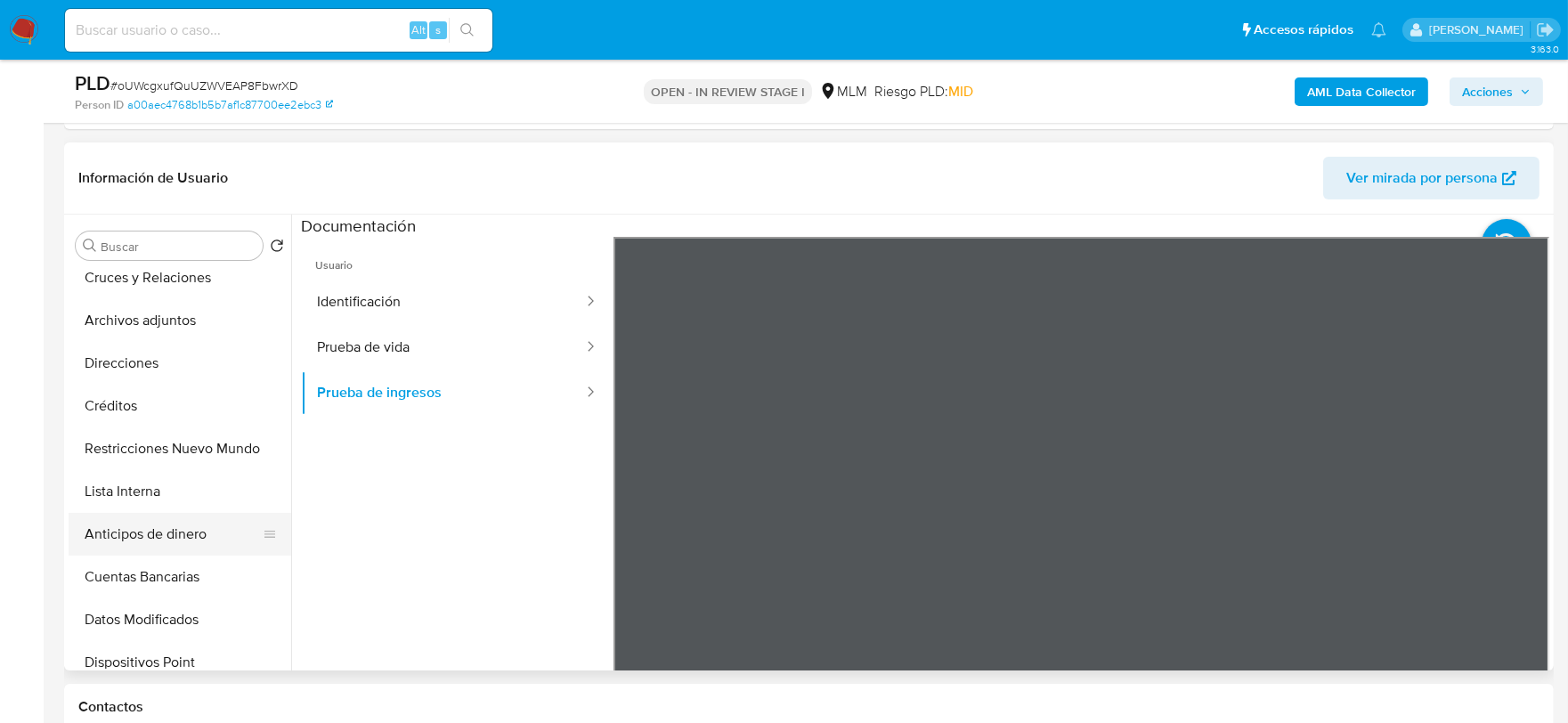
scroll to position [296, 0]
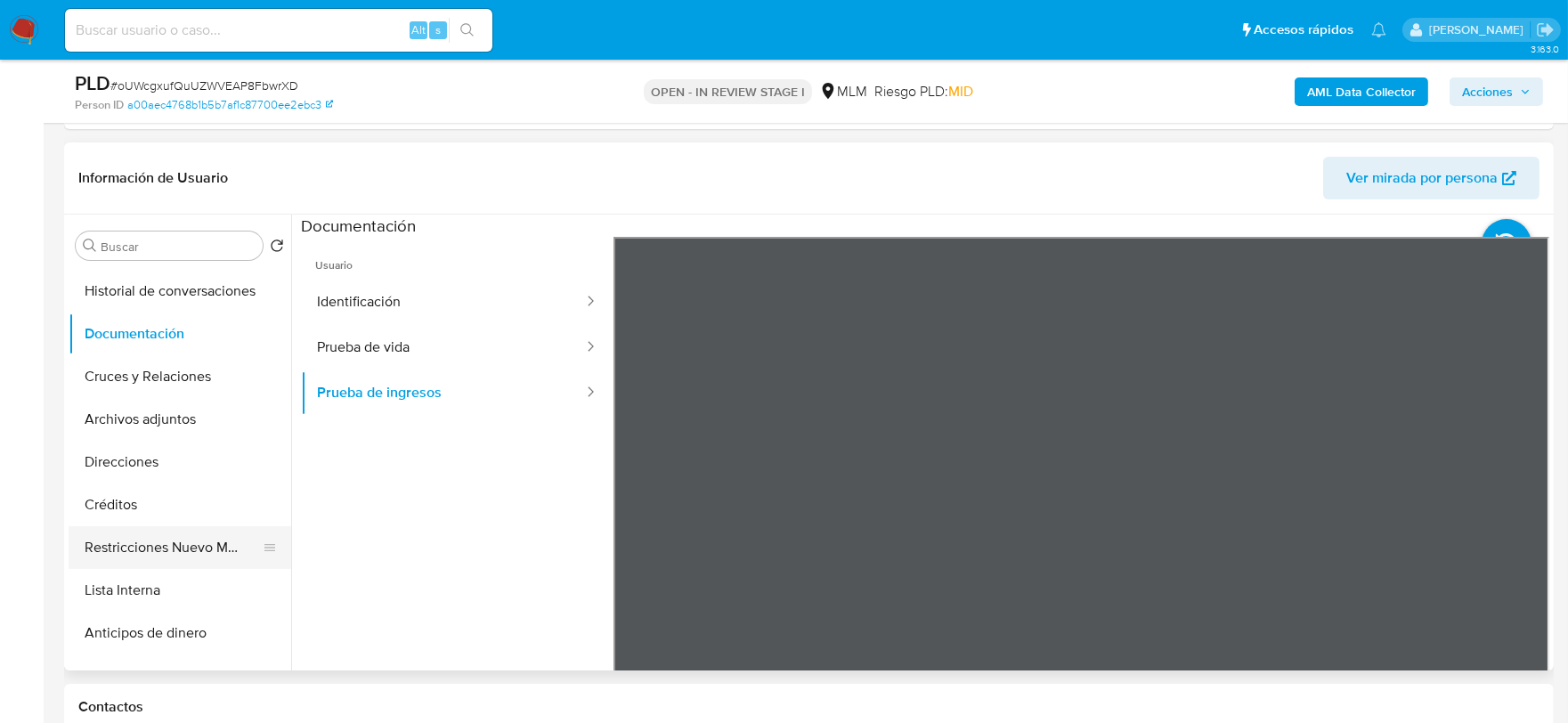
click at [184, 549] on button "Restricciones Nuevo Mundo" at bounding box center [173, 547] width 209 height 43
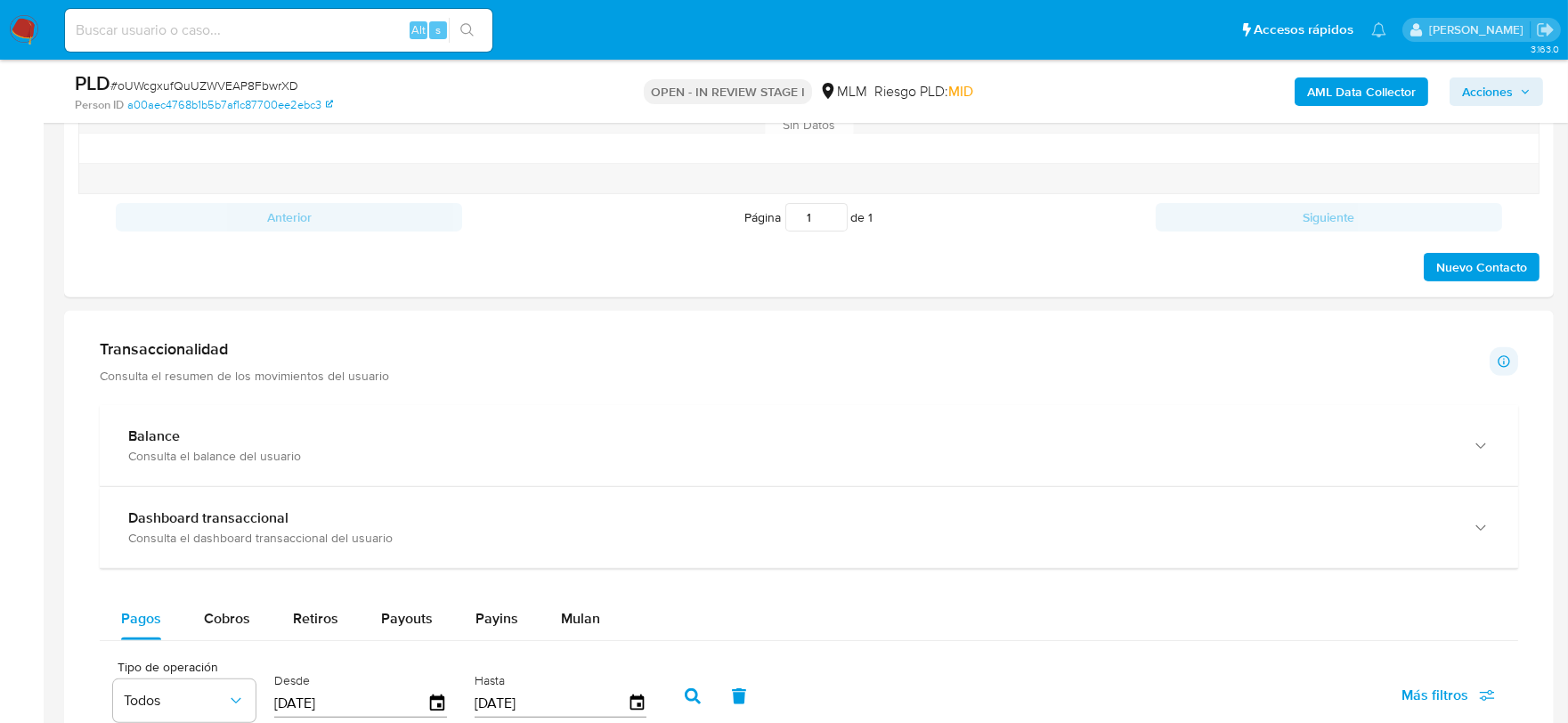
scroll to position [1483, 0]
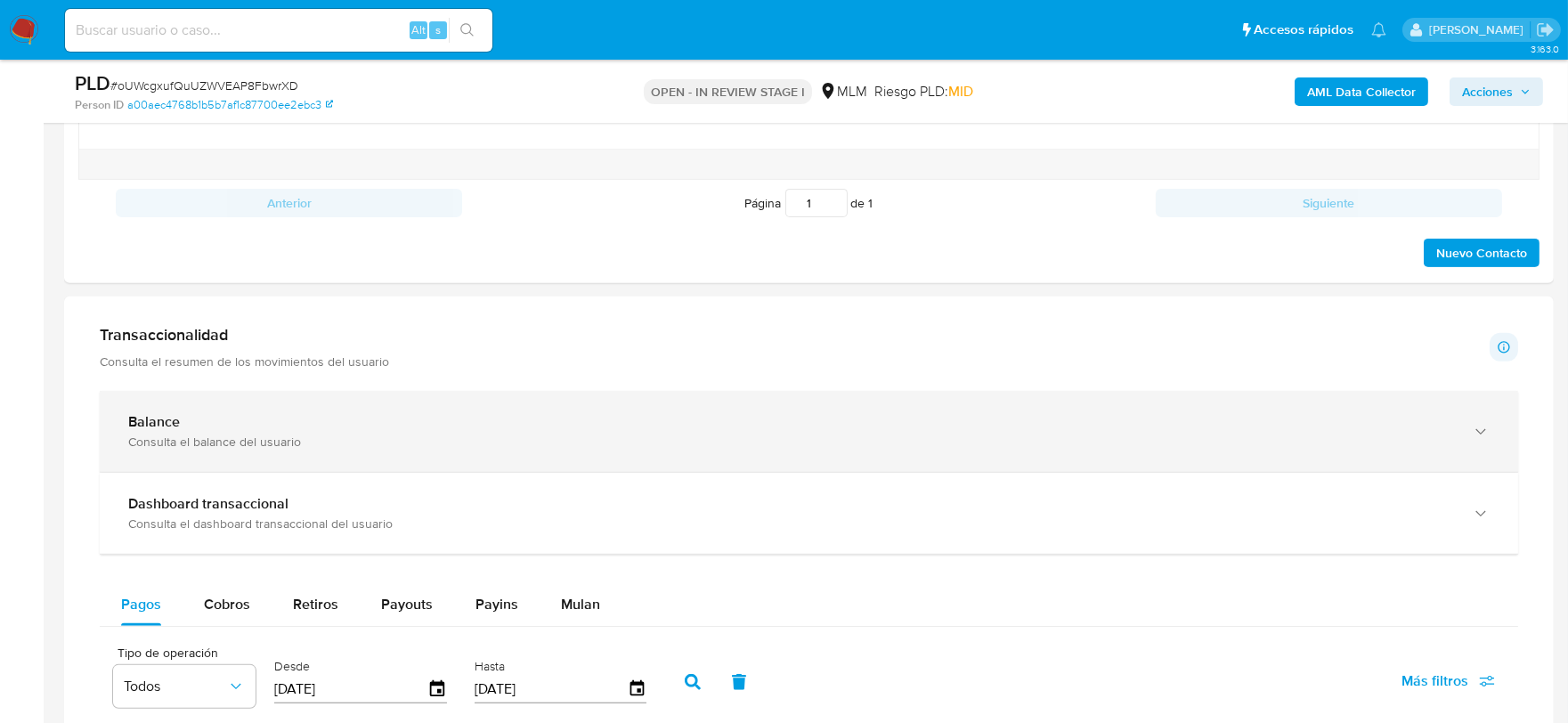
click at [321, 427] on div "Balance" at bounding box center [791, 421] width 1326 height 18
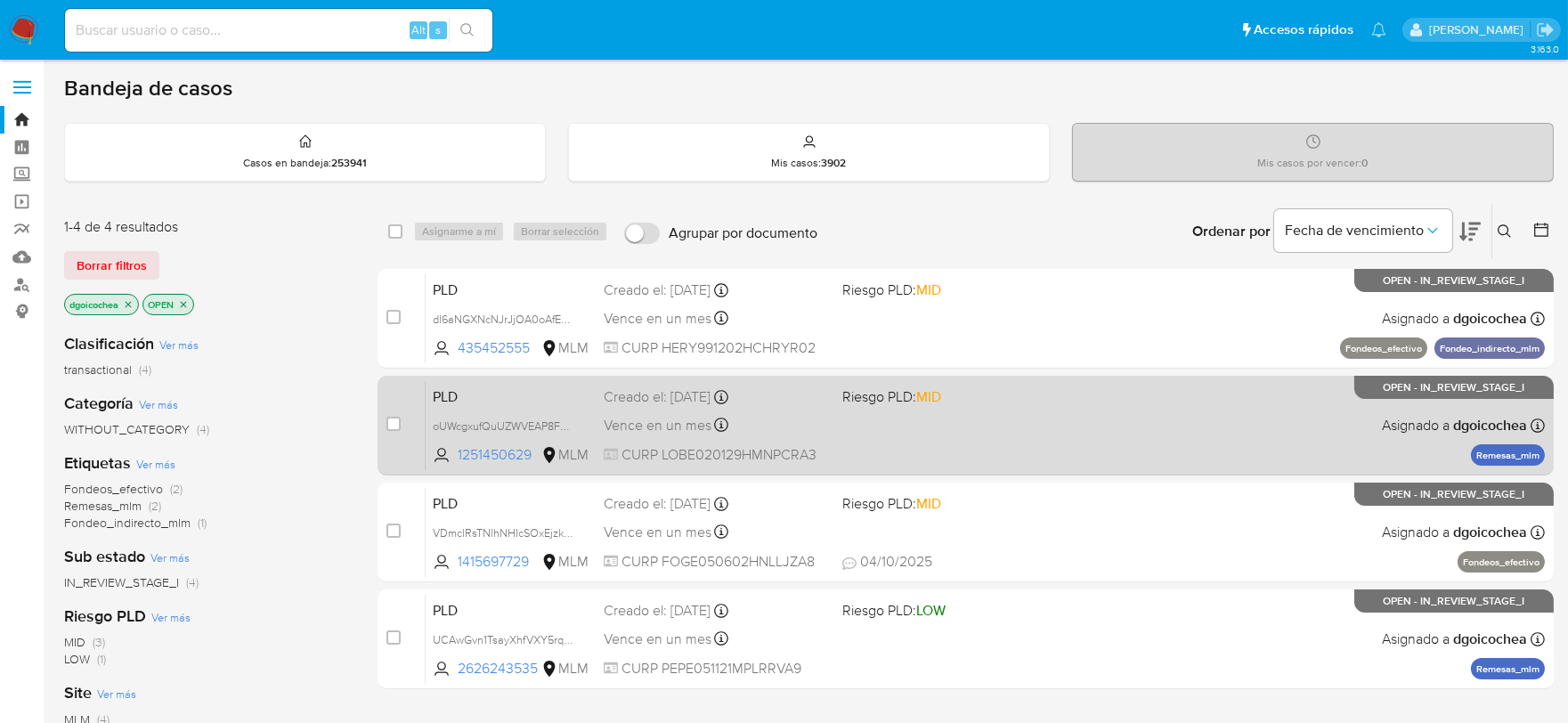
click at [457, 390] on span "PLD" at bounding box center [511, 395] width 157 height 23
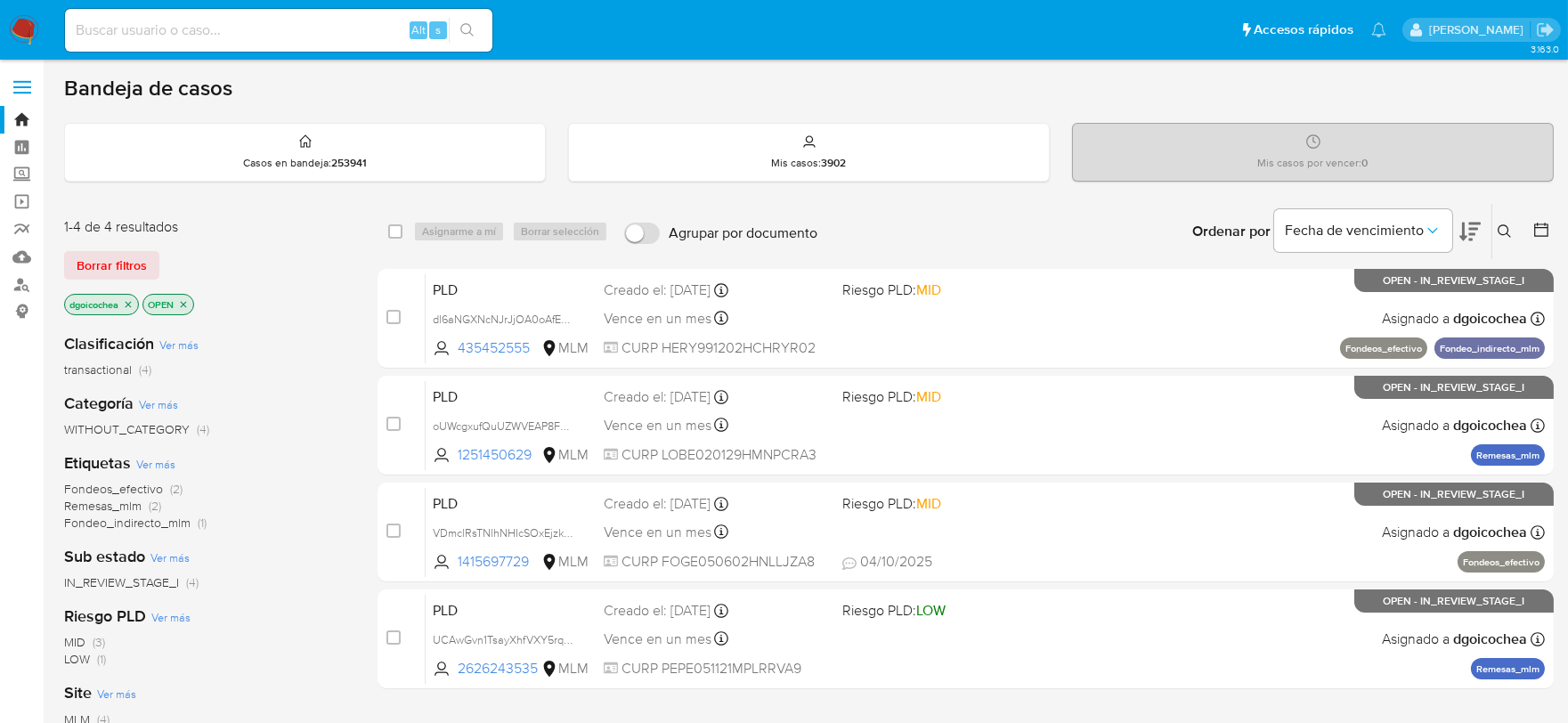
click at [1505, 232] on icon at bounding box center [1504, 231] width 14 height 14
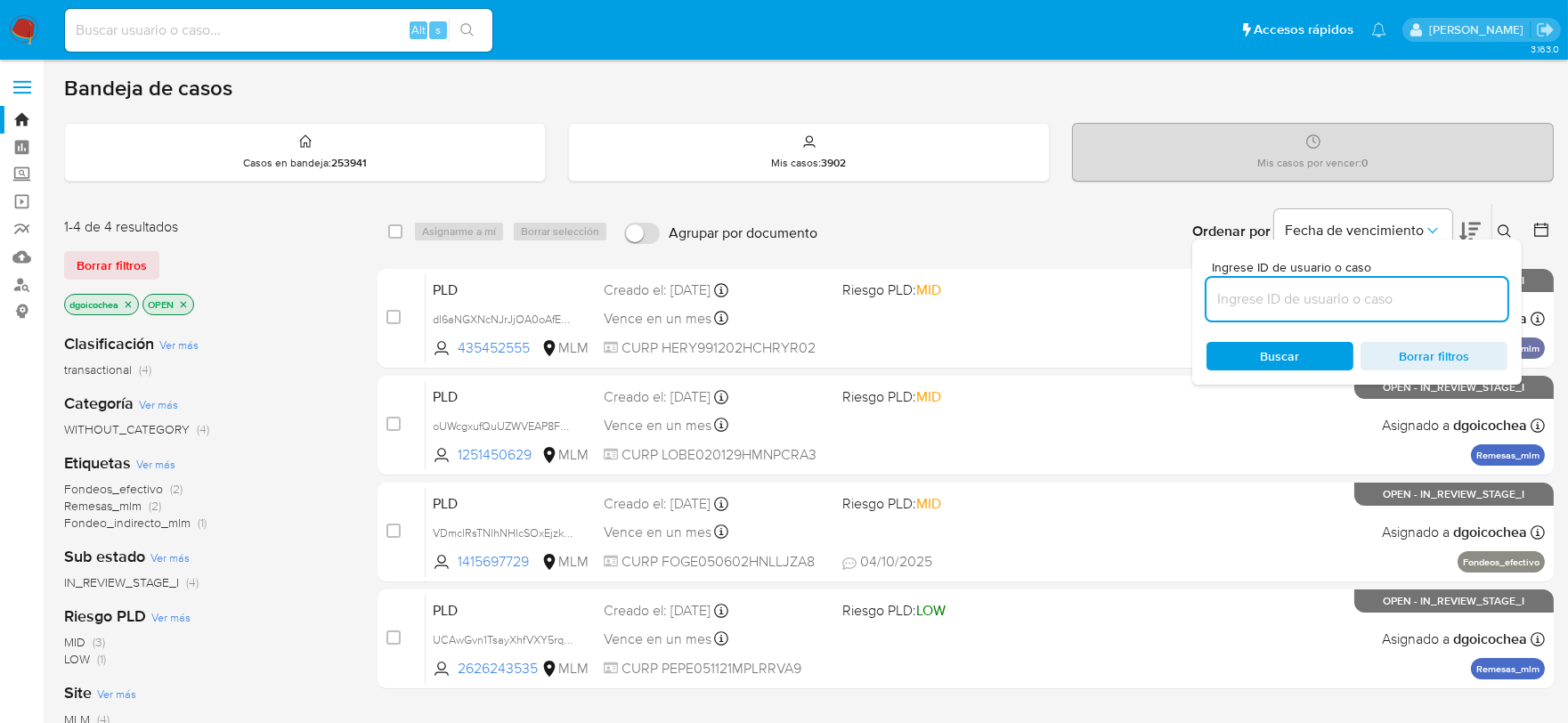
click at [1328, 299] on input at bounding box center [1356, 299] width 301 height 23
type input "804430897"
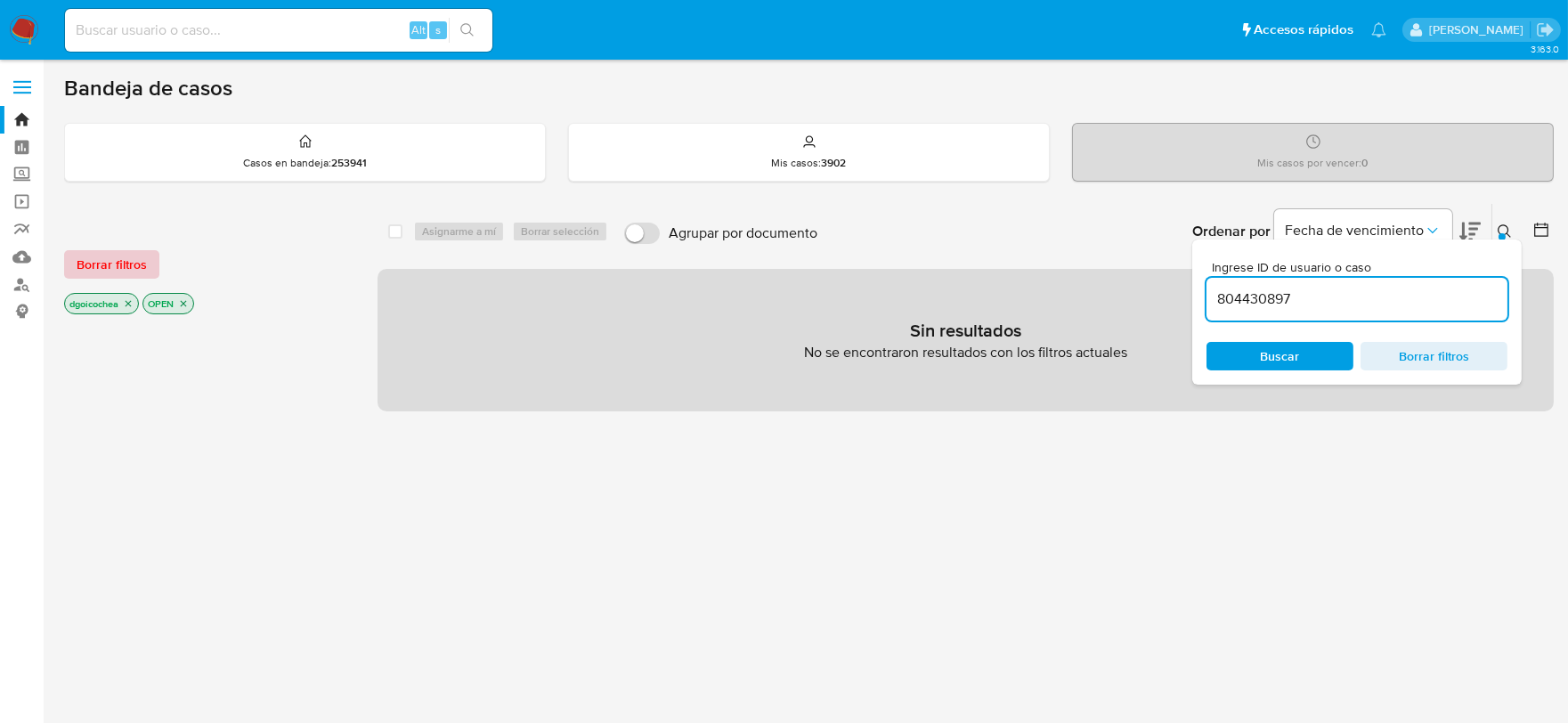
click at [108, 256] on span "Borrar filtros" at bounding box center [112, 264] width 70 height 25
click at [108, 256] on div "Borrar filtros" at bounding box center [207, 265] width 285 height 28
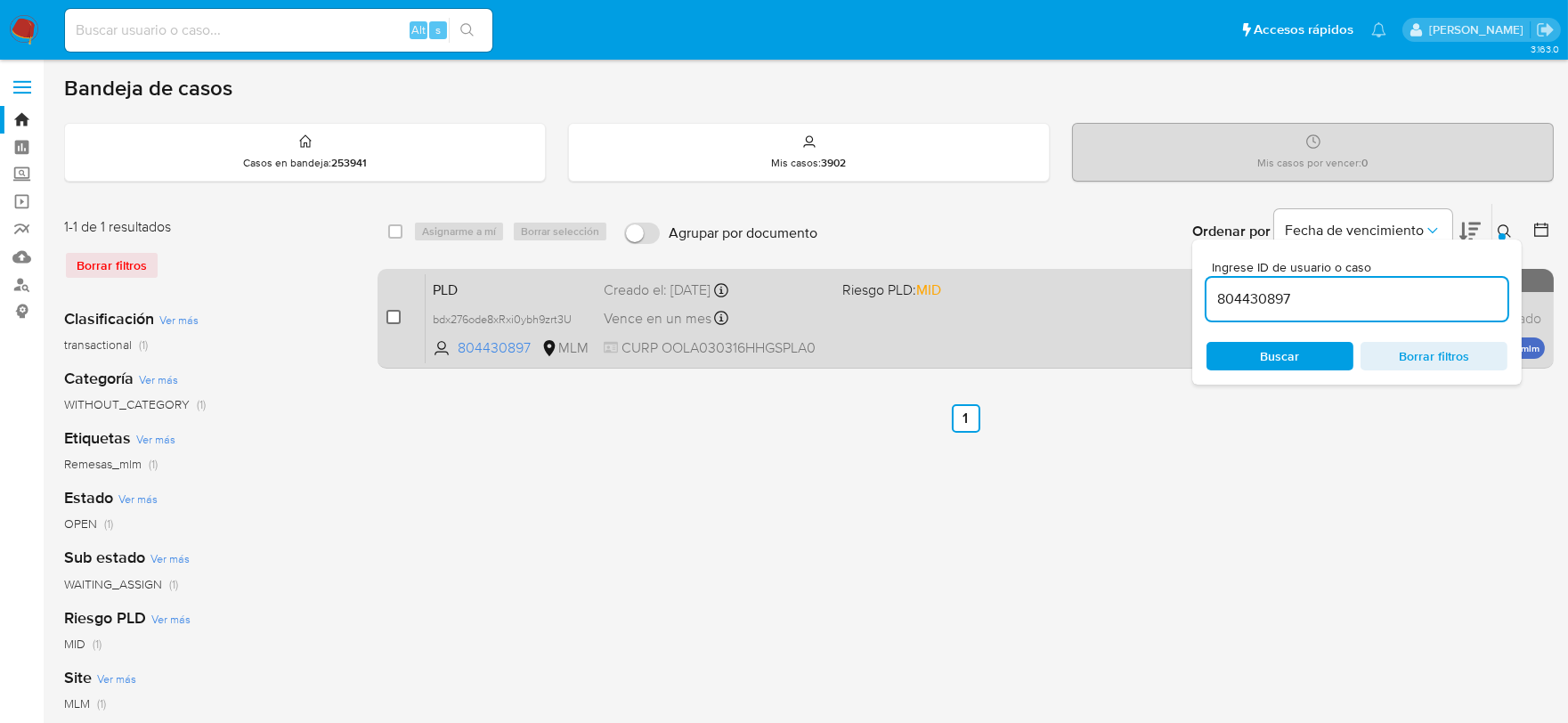
click at [394, 314] on input "checkbox" at bounding box center [393, 316] width 14 height 14
checkbox input "false"
click at [390, 318] on input "checkbox" at bounding box center [393, 316] width 14 height 14
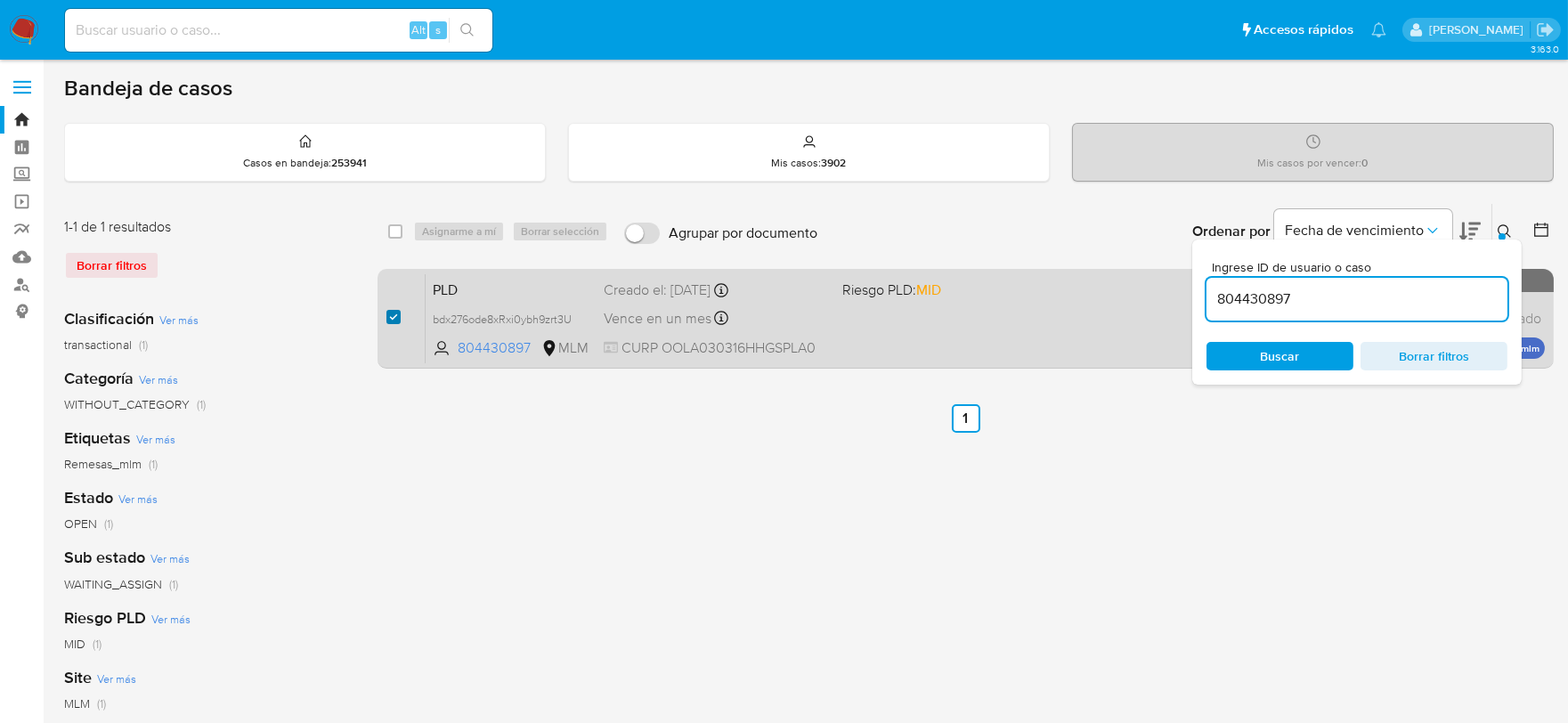
checkbox input "true"
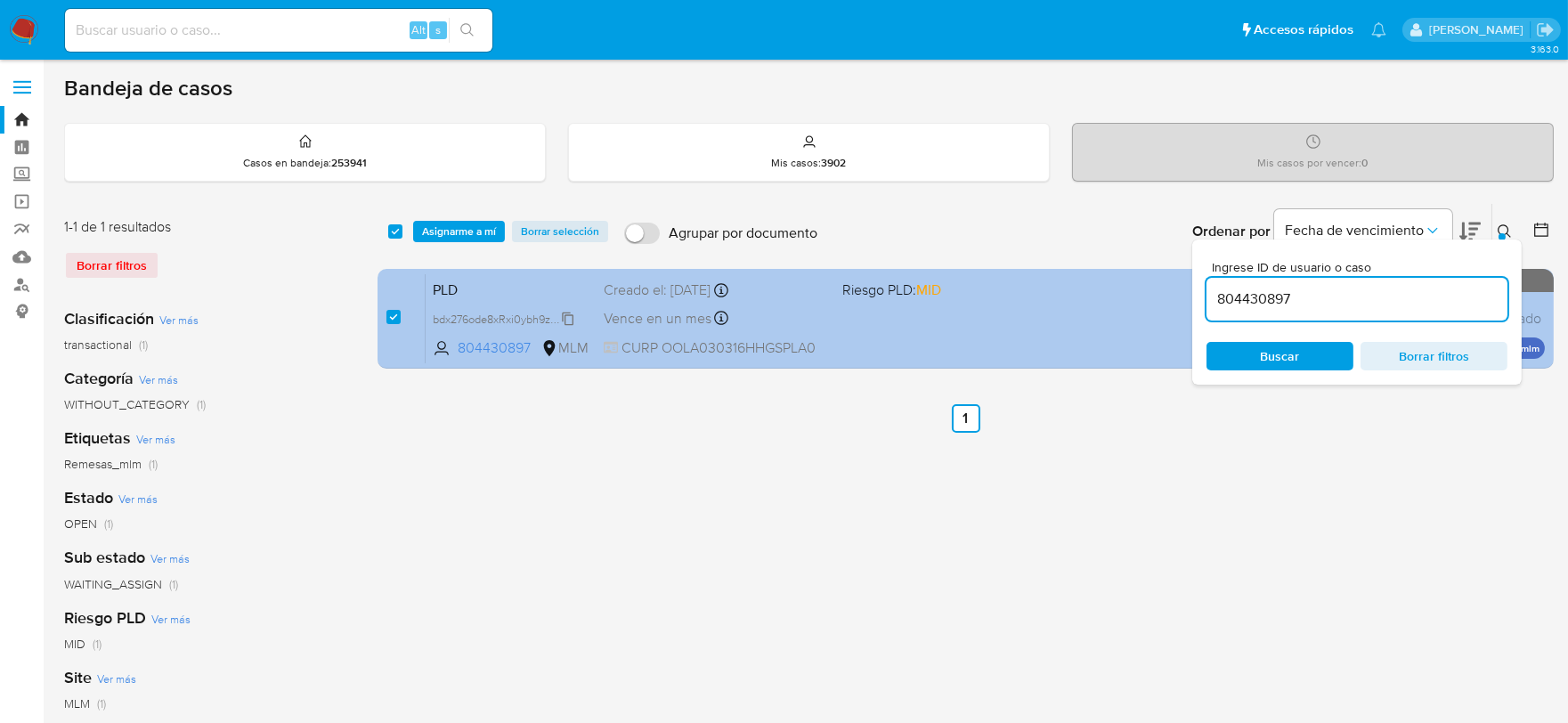
click at [569, 314] on span "bdx276ode8xRxi0ybh9zrt3U" at bounding box center [502, 318] width 139 height 20
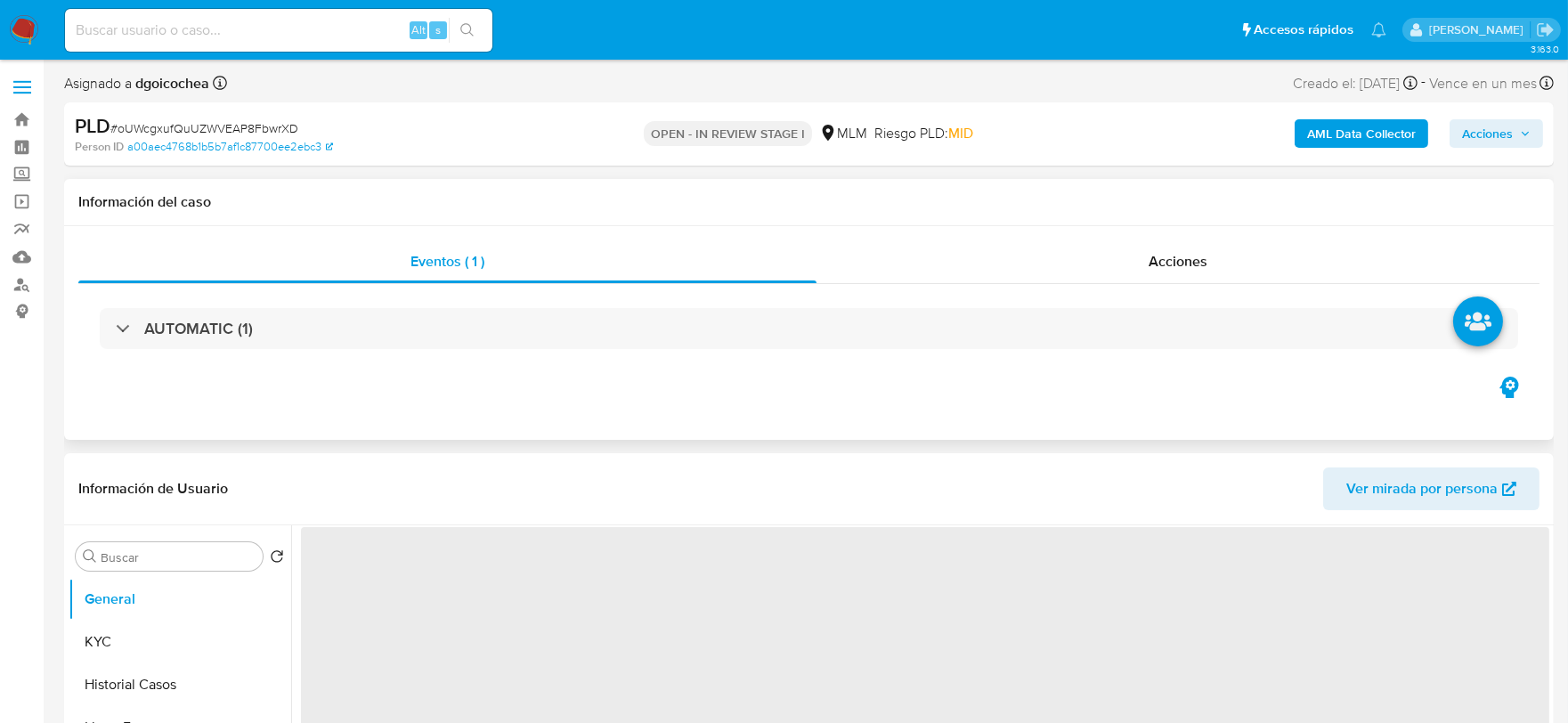
select select "10"
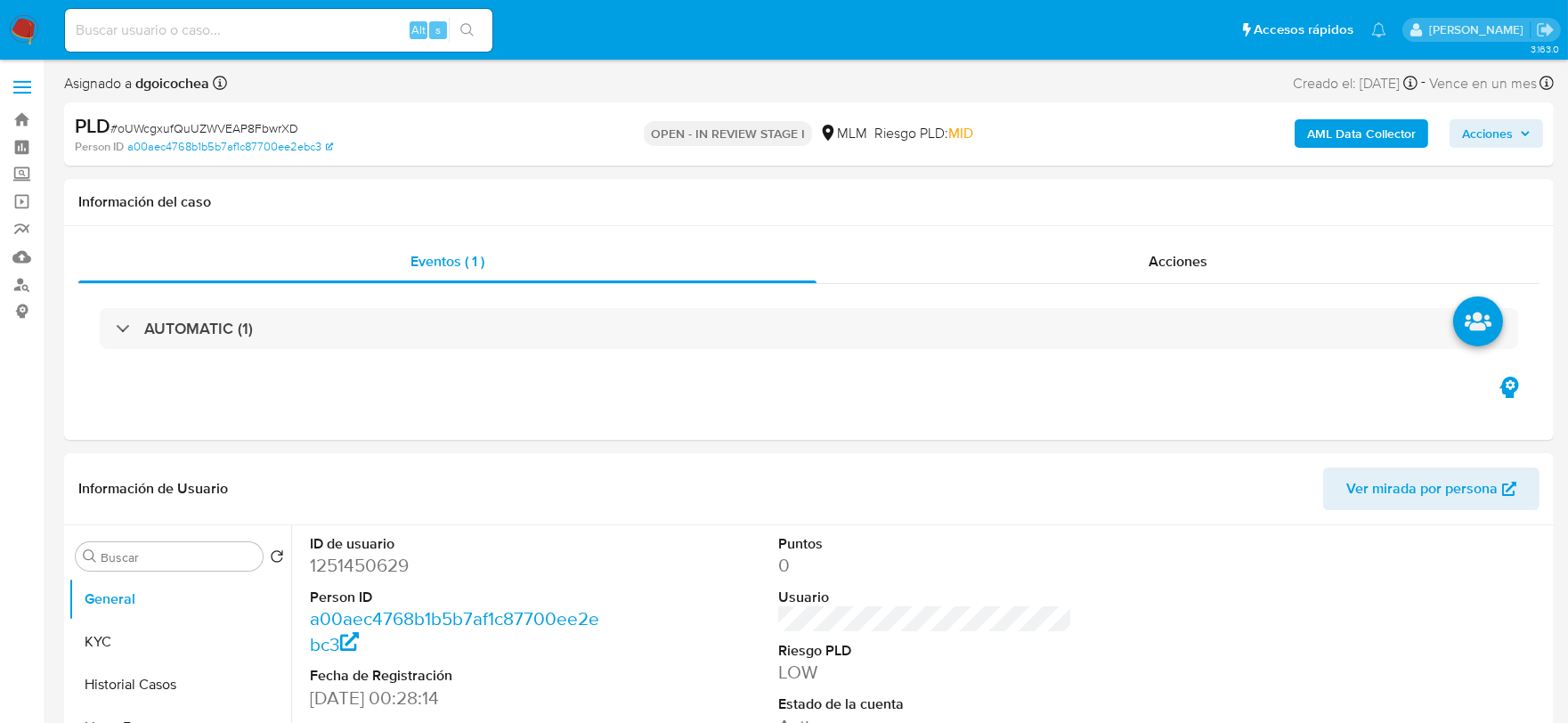
scroll to position [99, 0]
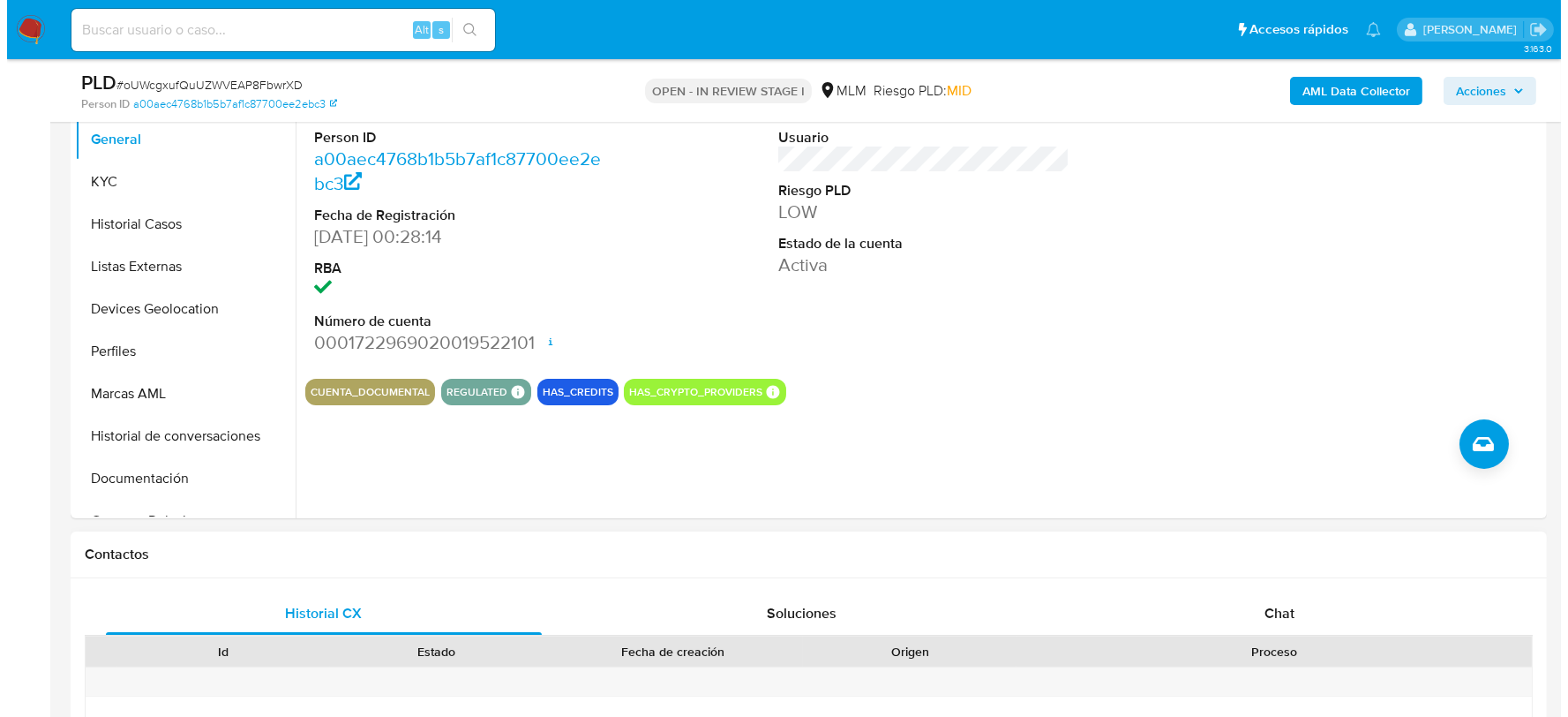
scroll to position [289, 0]
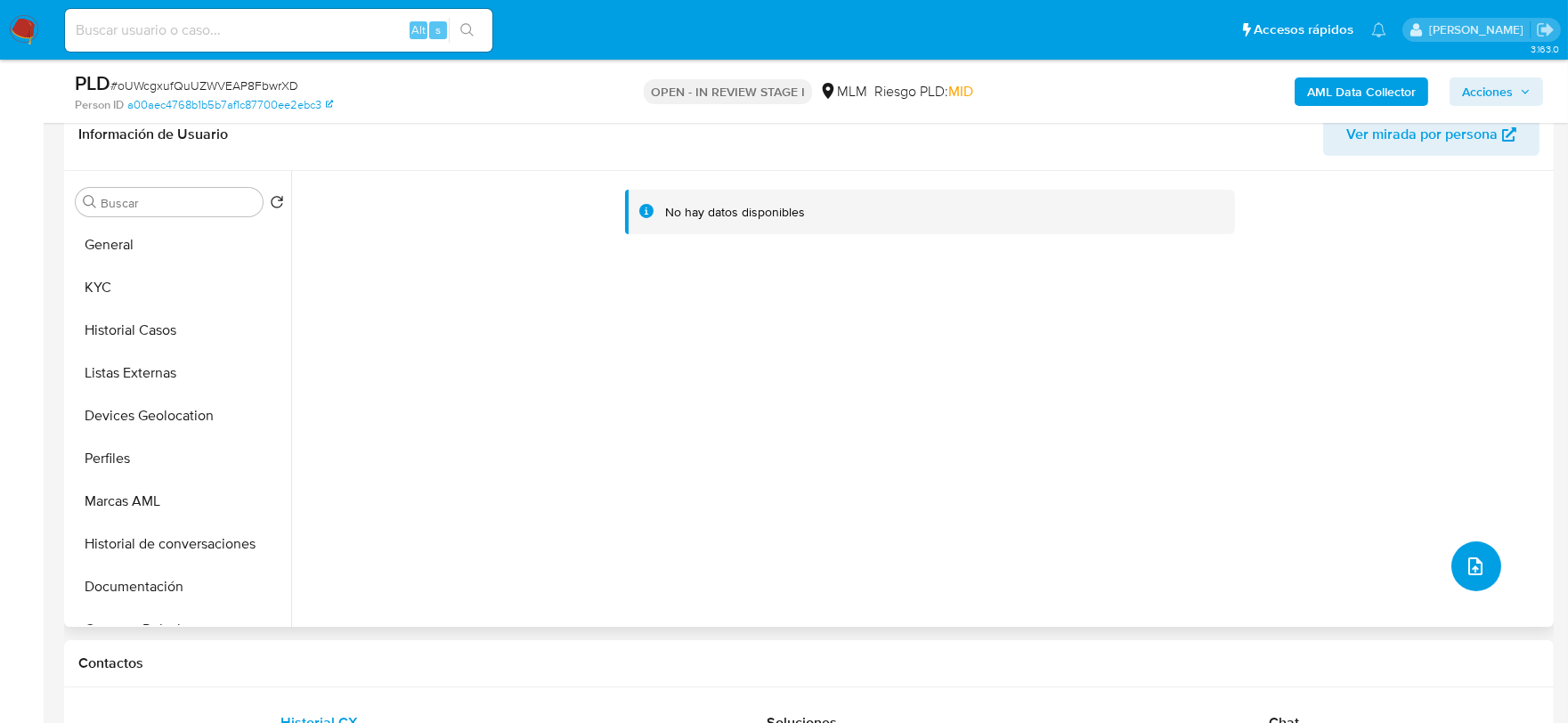
click at [1465, 561] on icon "upload-file" at bounding box center [1475, 565] width 22 height 22
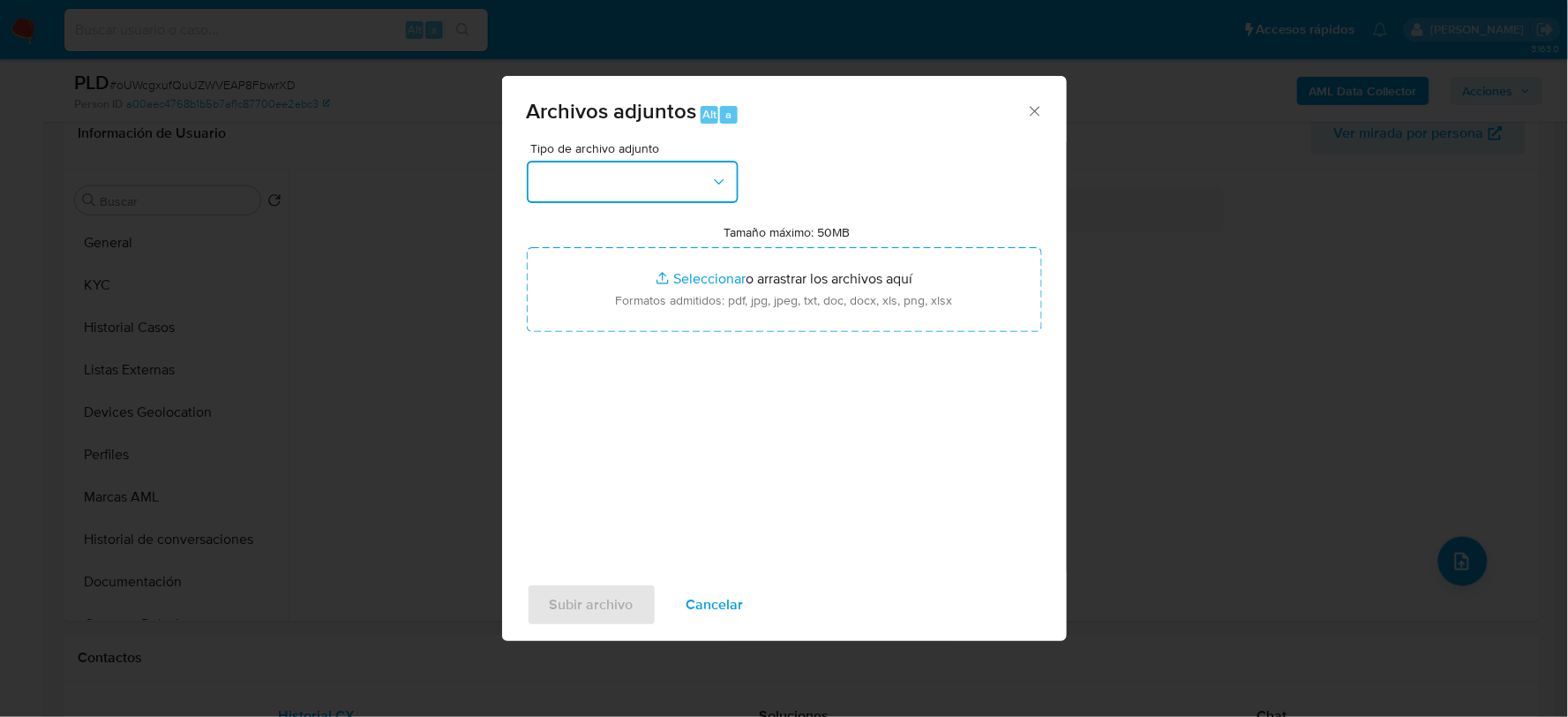
click at [677, 177] on button "button" at bounding box center [632, 182] width 212 height 42
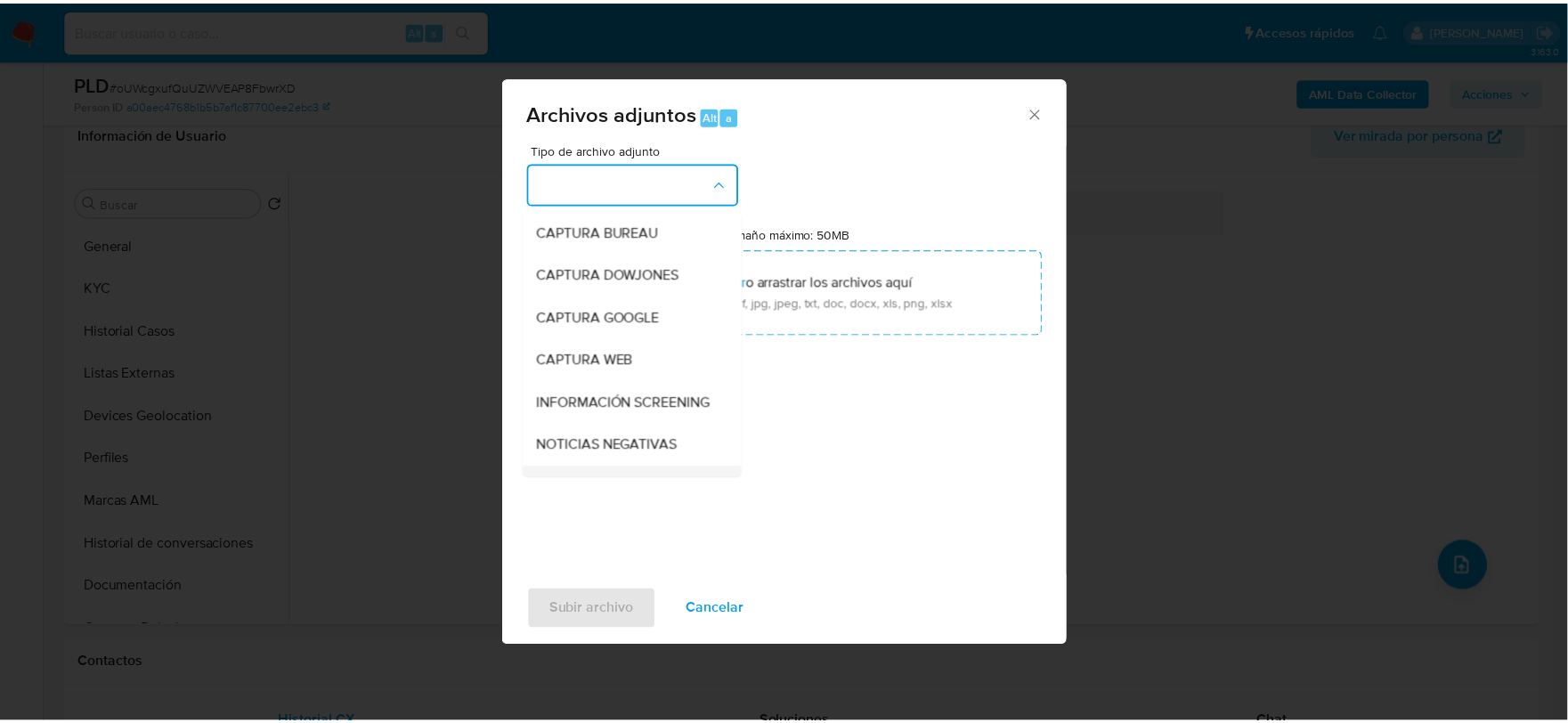
scroll to position [136, 0]
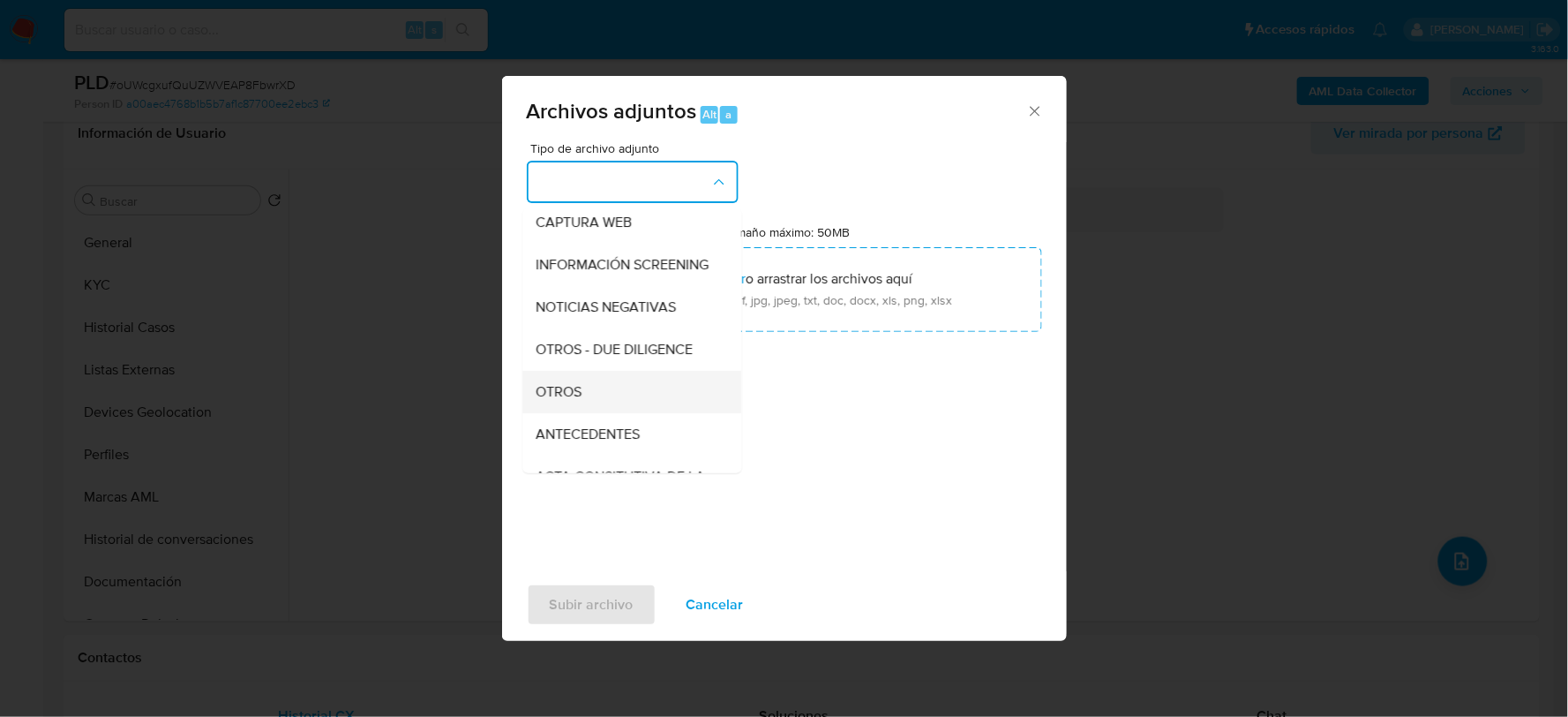
click at [597, 403] on div "OTROS" at bounding box center [626, 390] width 180 height 42
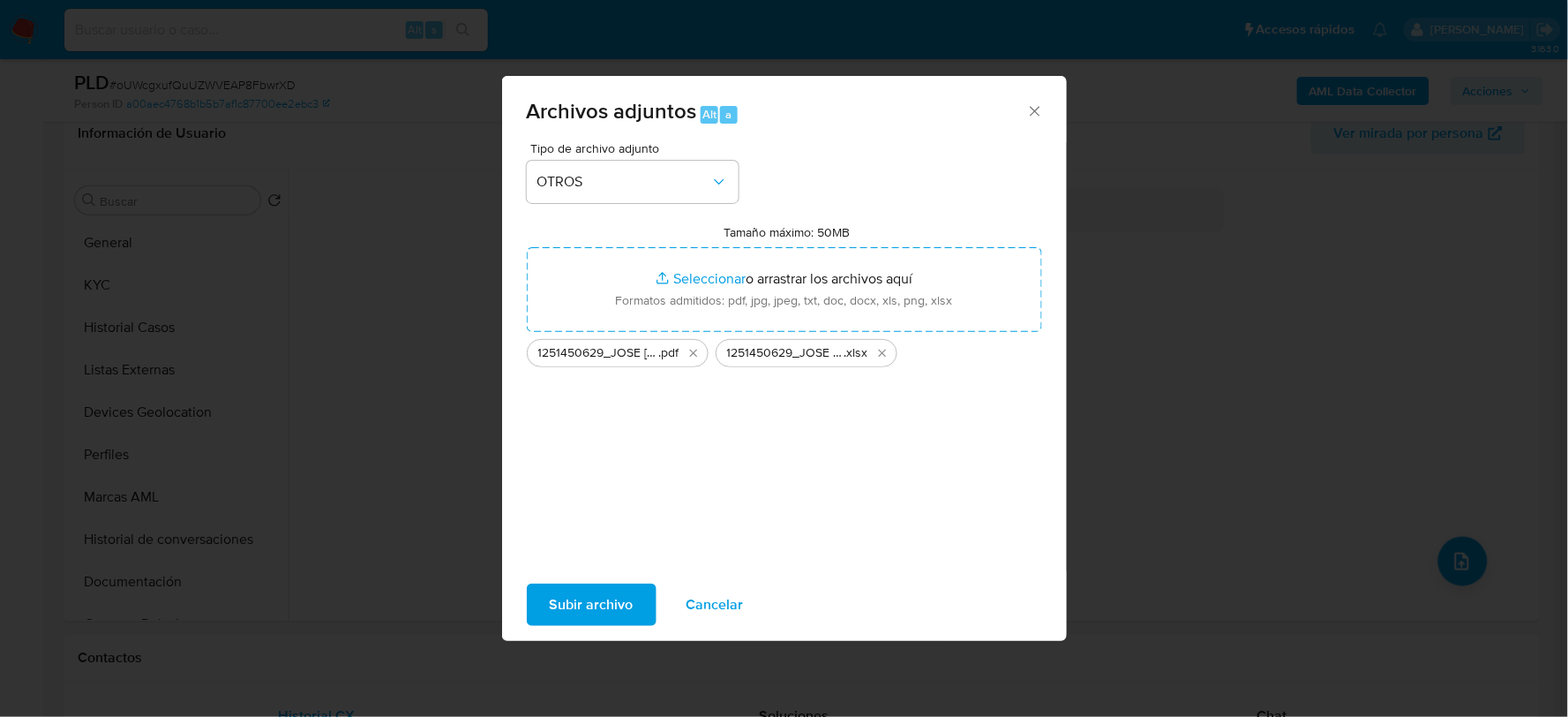
click at [612, 612] on span "Subir archivo" at bounding box center [591, 604] width 84 height 39
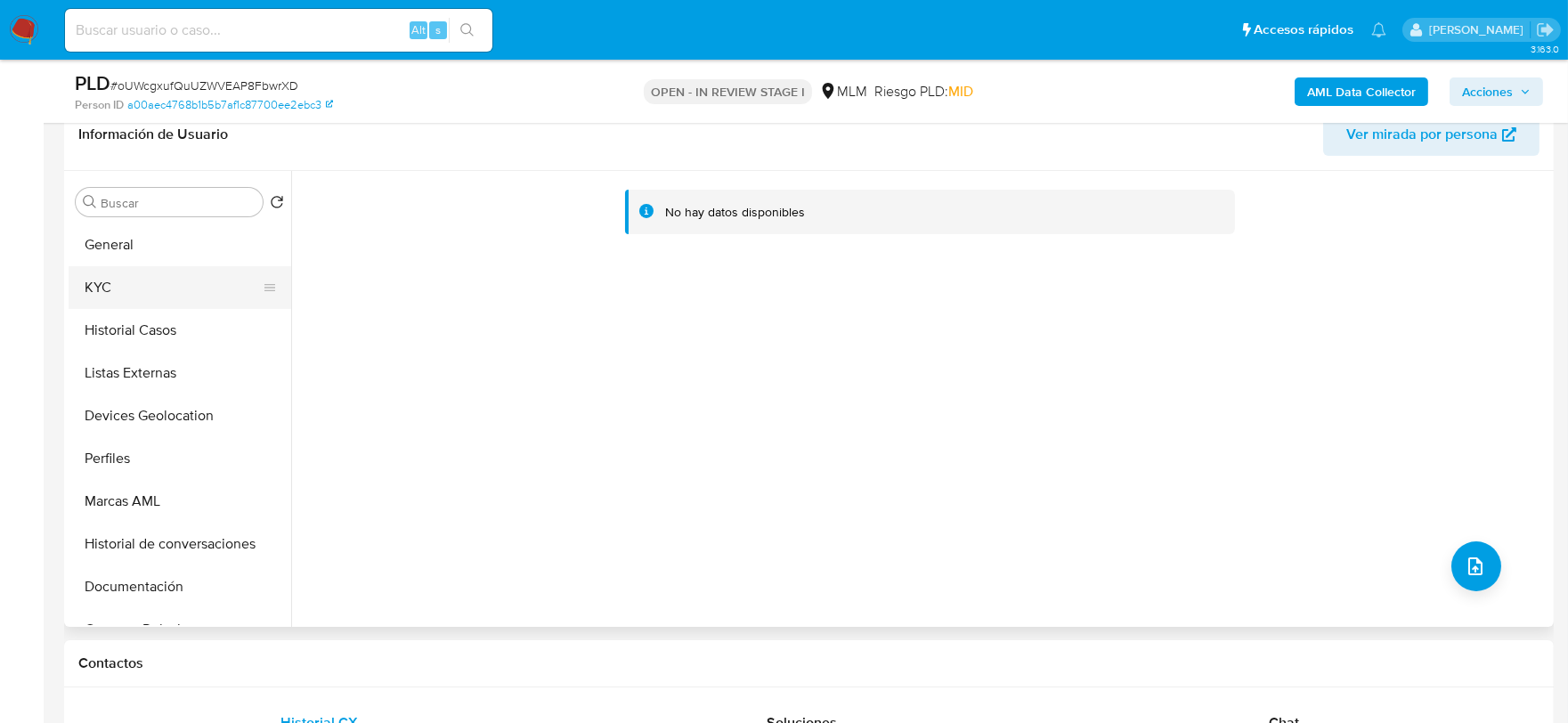
click at [202, 300] on button "KYC" at bounding box center [173, 287] width 209 height 43
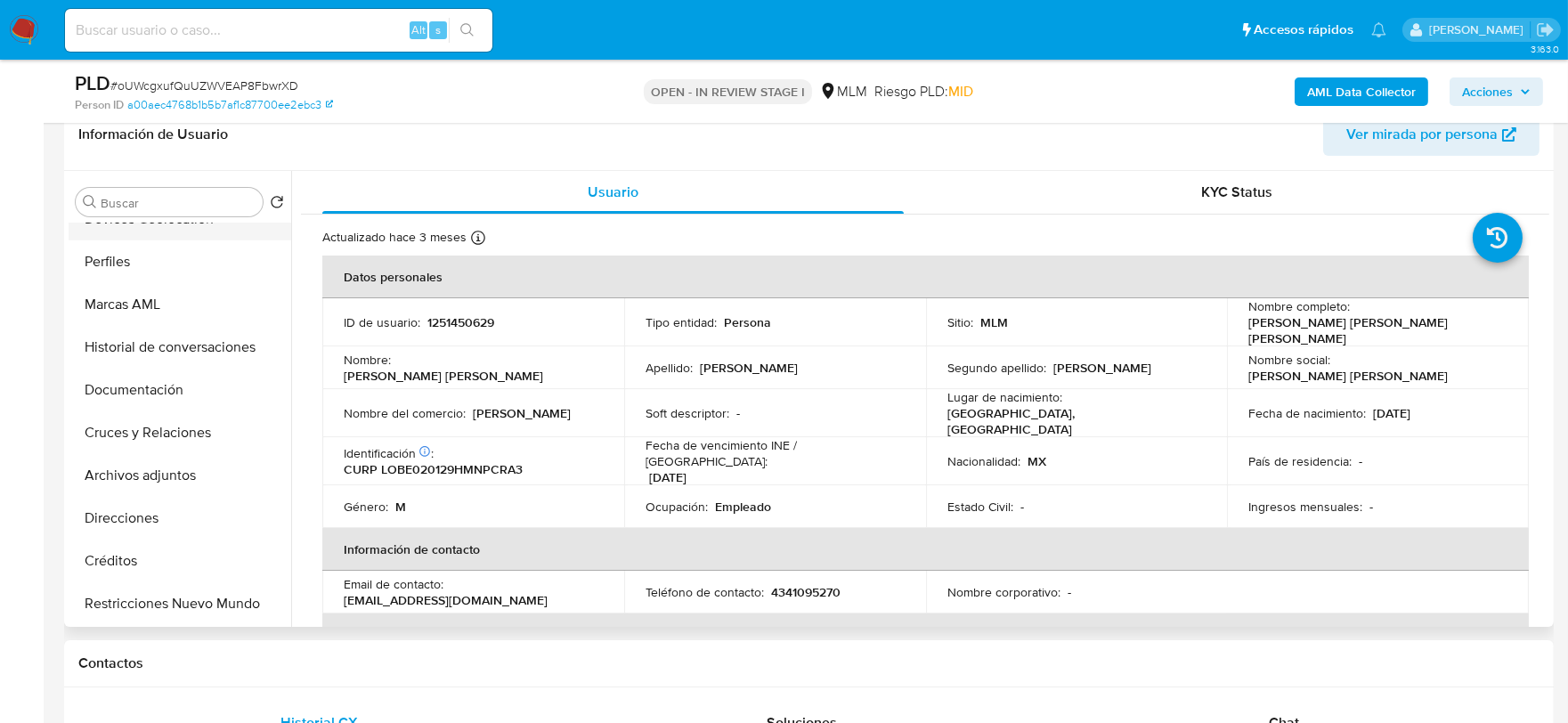
scroll to position [197, 0]
click at [199, 461] on button "Archivos adjuntos" at bounding box center [173, 474] width 209 height 43
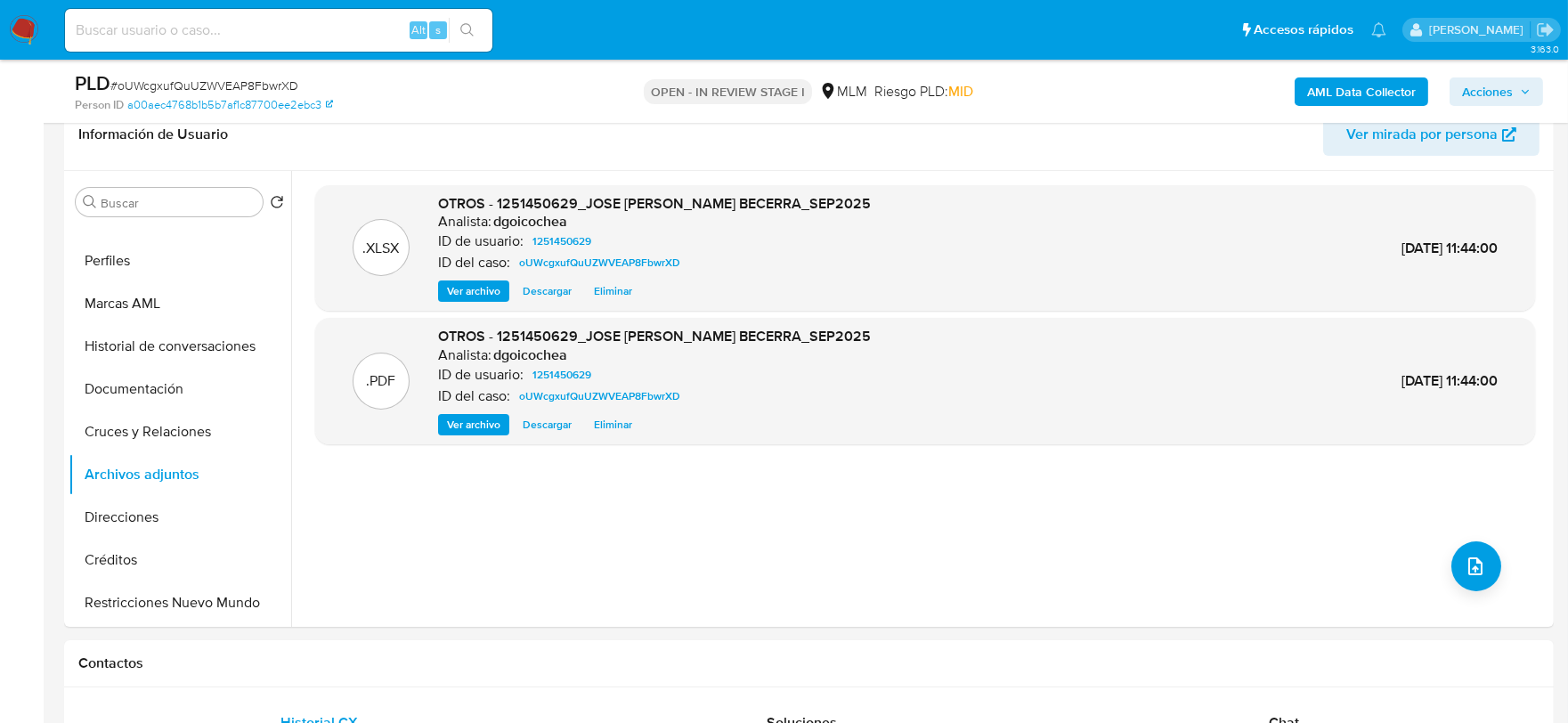
click at [1507, 101] on span "Acciones" at bounding box center [1486, 92] width 50 height 28
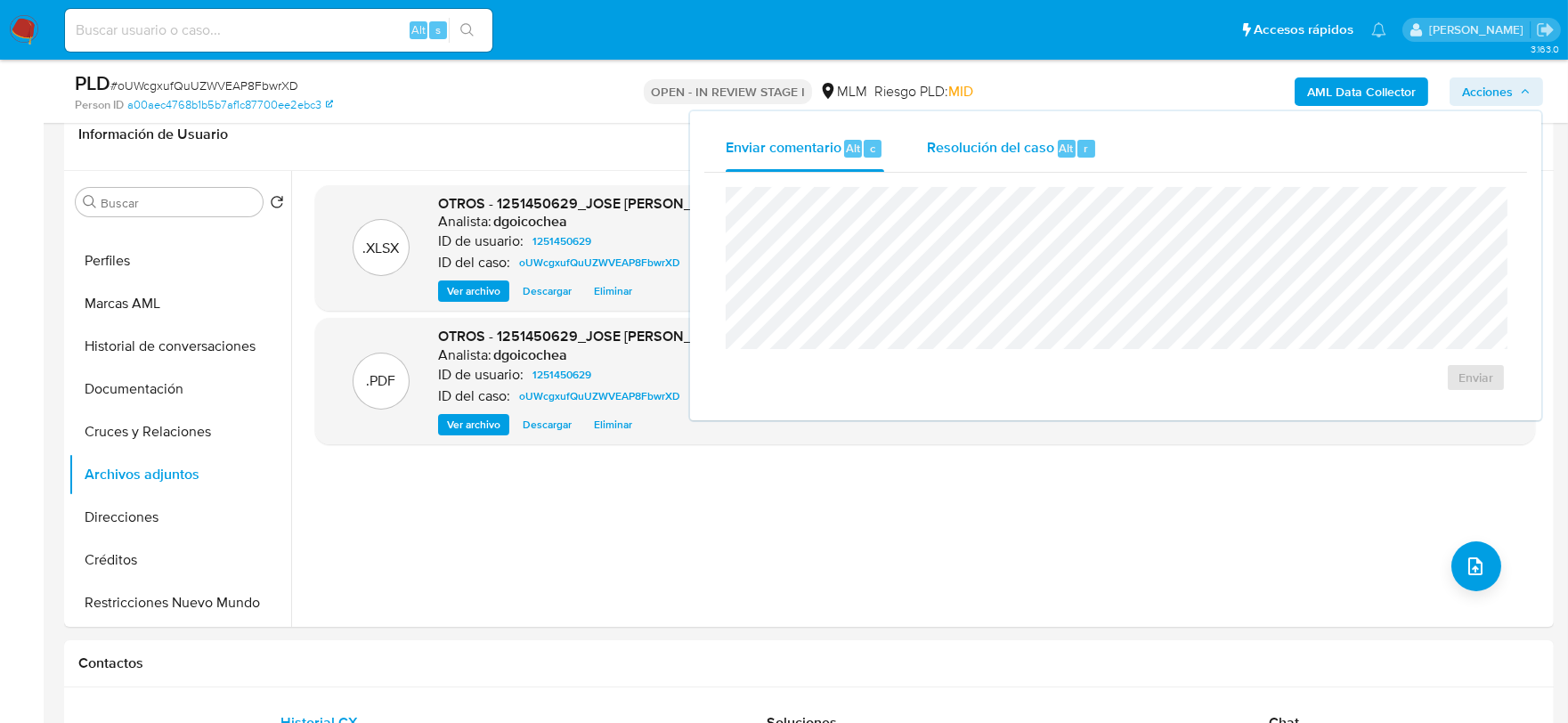
click at [1019, 137] on span "Resolución del caso" at bounding box center [991, 147] width 127 height 21
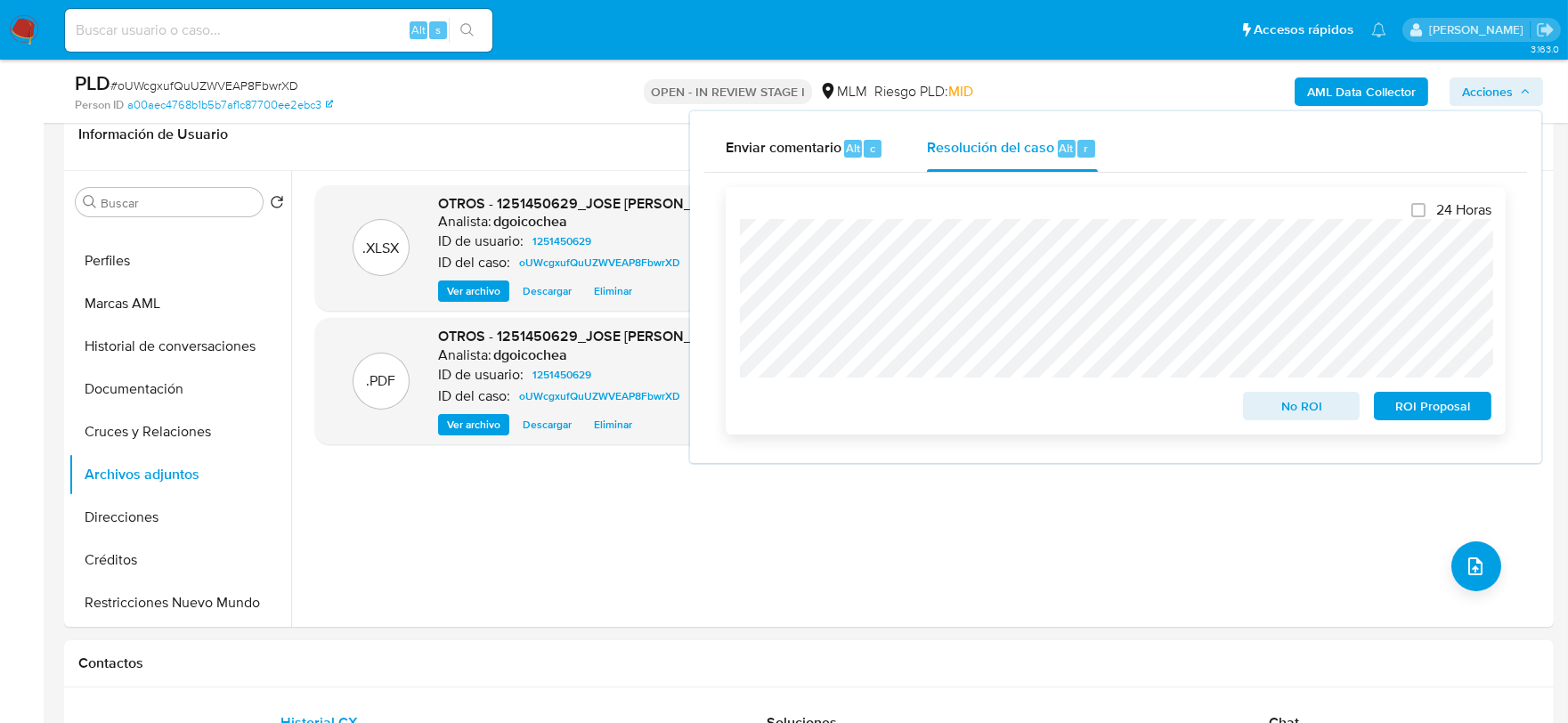
click at [1285, 401] on span "No ROI" at bounding box center [1302, 406] width 93 height 25
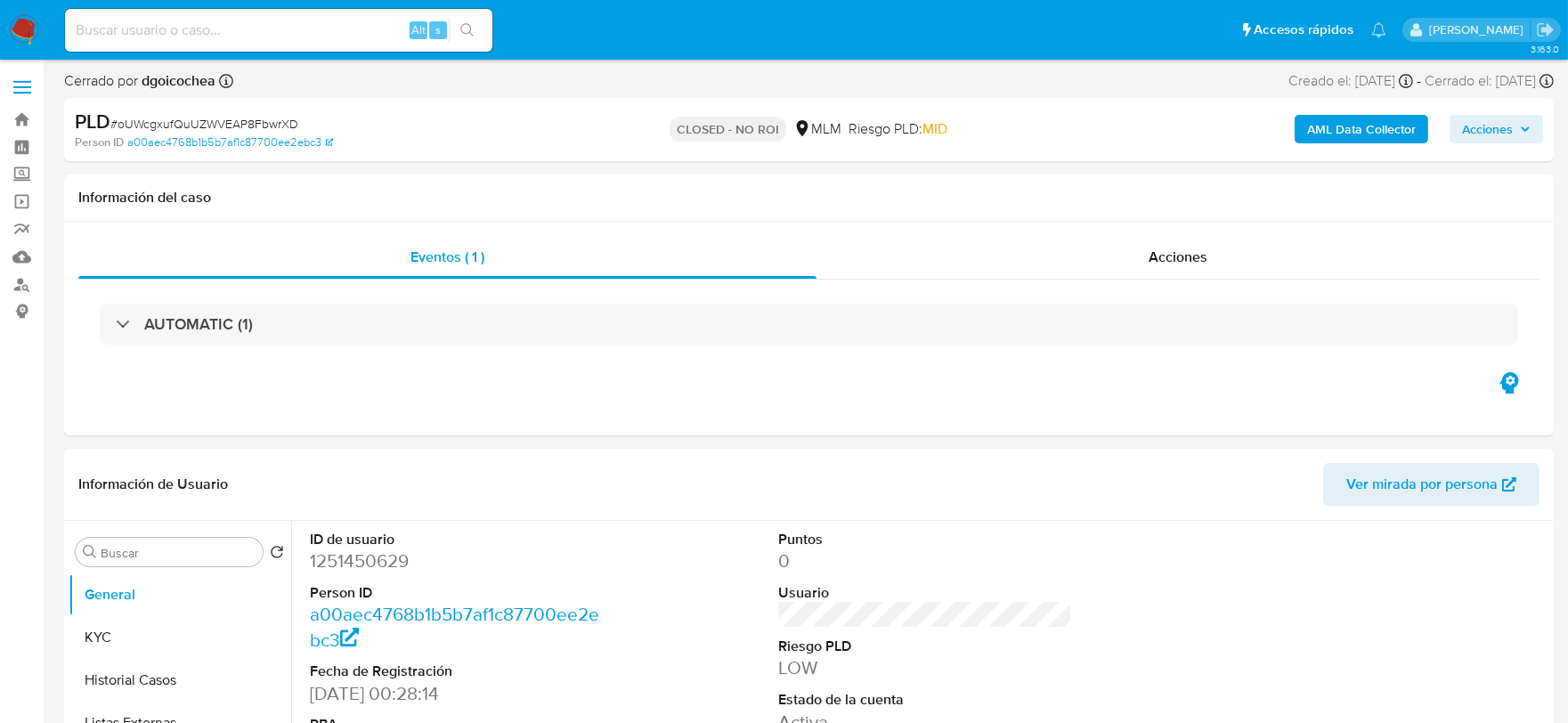
select select "10"
